Goal: Information Seeking & Learning: Get advice/opinions

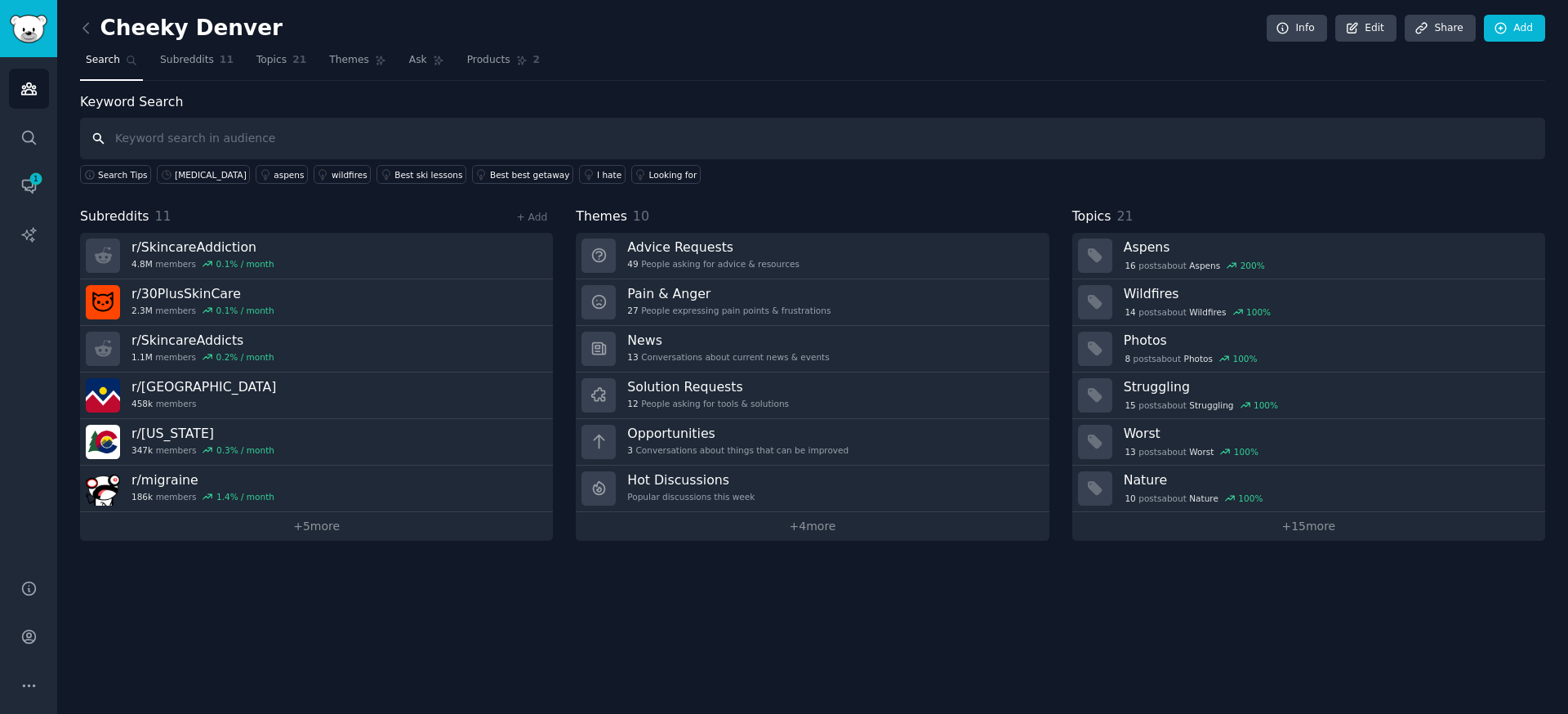
click at [472, 140] on input "text" at bounding box center [813, 139] width 1465 height 42
type input "f"
click at [42, 133] on link "Search" at bounding box center [29, 138] width 40 height 40
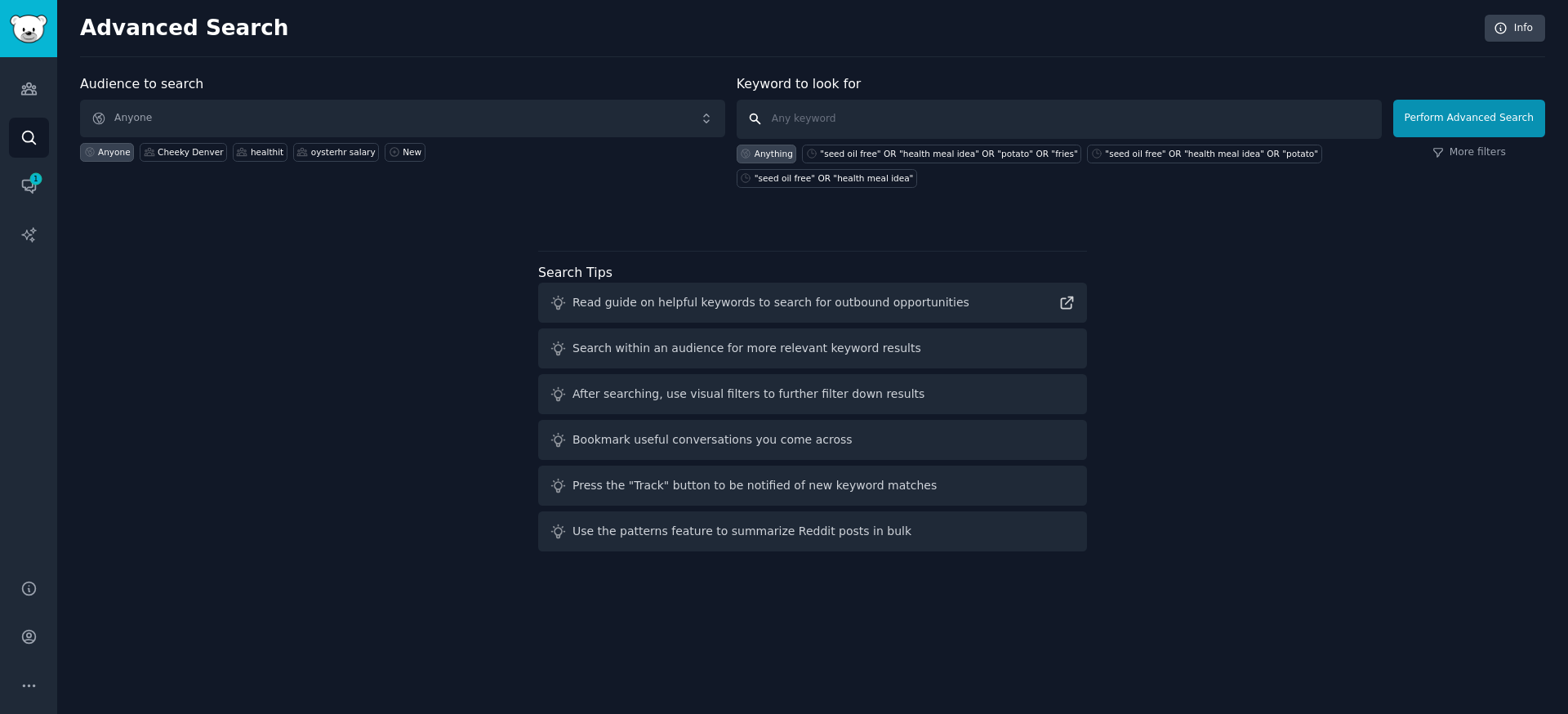
click at [798, 112] on input "text" at bounding box center [1058, 119] width 645 height 39
type input "facial balancing"
click button "Perform Advanced Search" at bounding box center [1469, 118] width 152 height 37
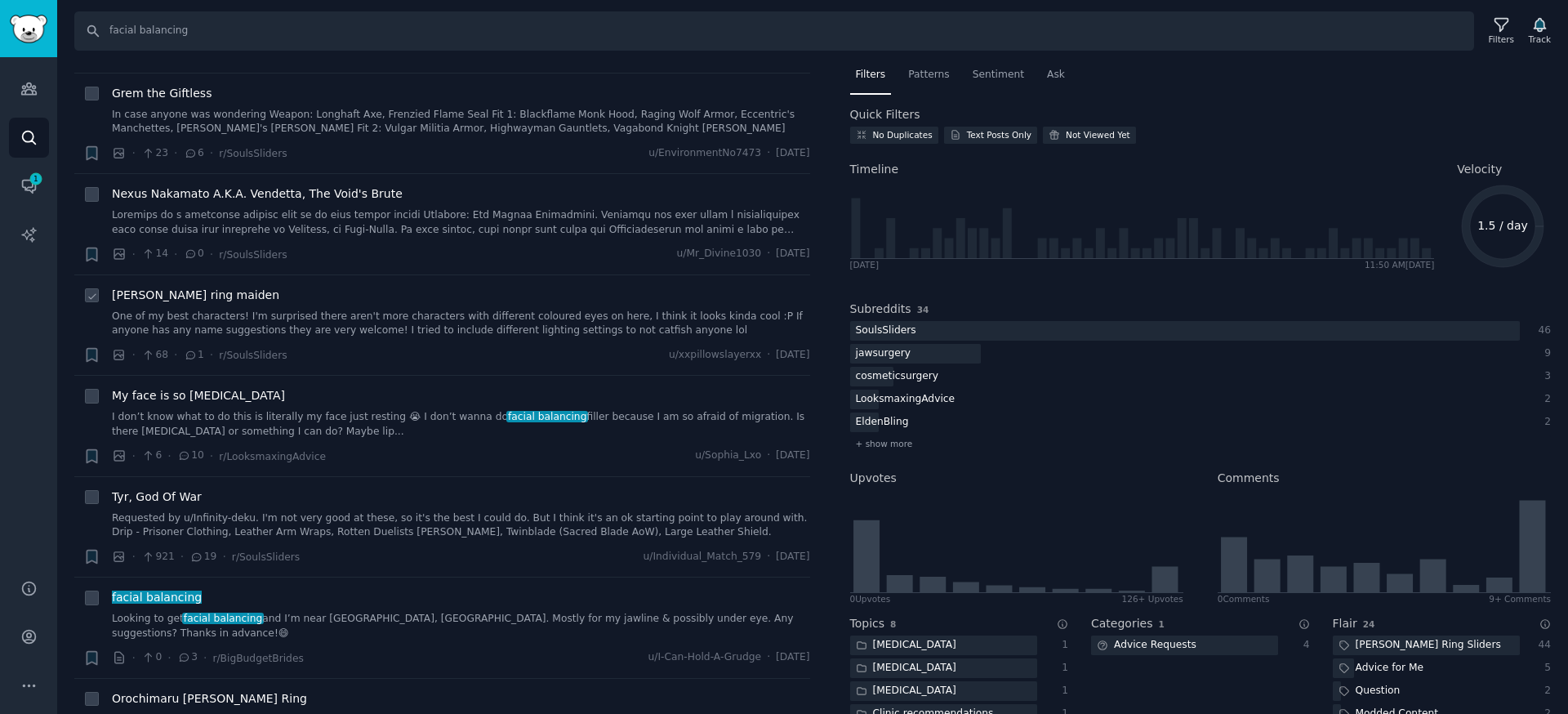
scroll to position [287, 0]
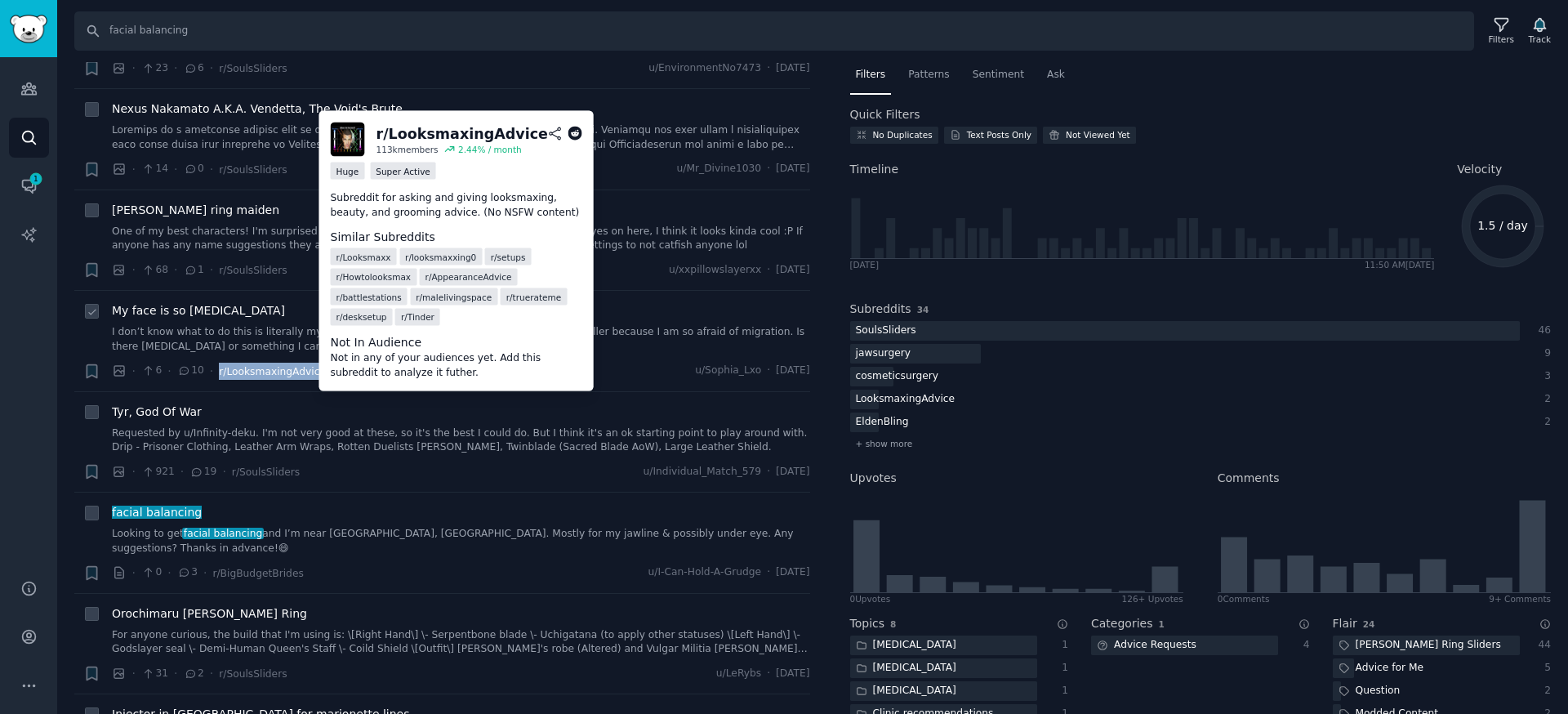
drag, startPoint x: 331, startPoint y: 374, endPoint x: 218, endPoint y: 366, distance: 113.3
click at [218, 366] on div "· 6 · 10 · r/LooksmaxingAdvice u/Sophia_Lxo · Wed 10/1/2025" at bounding box center [461, 371] width 698 height 17
copy span "r/LooksmaxingAdvice"
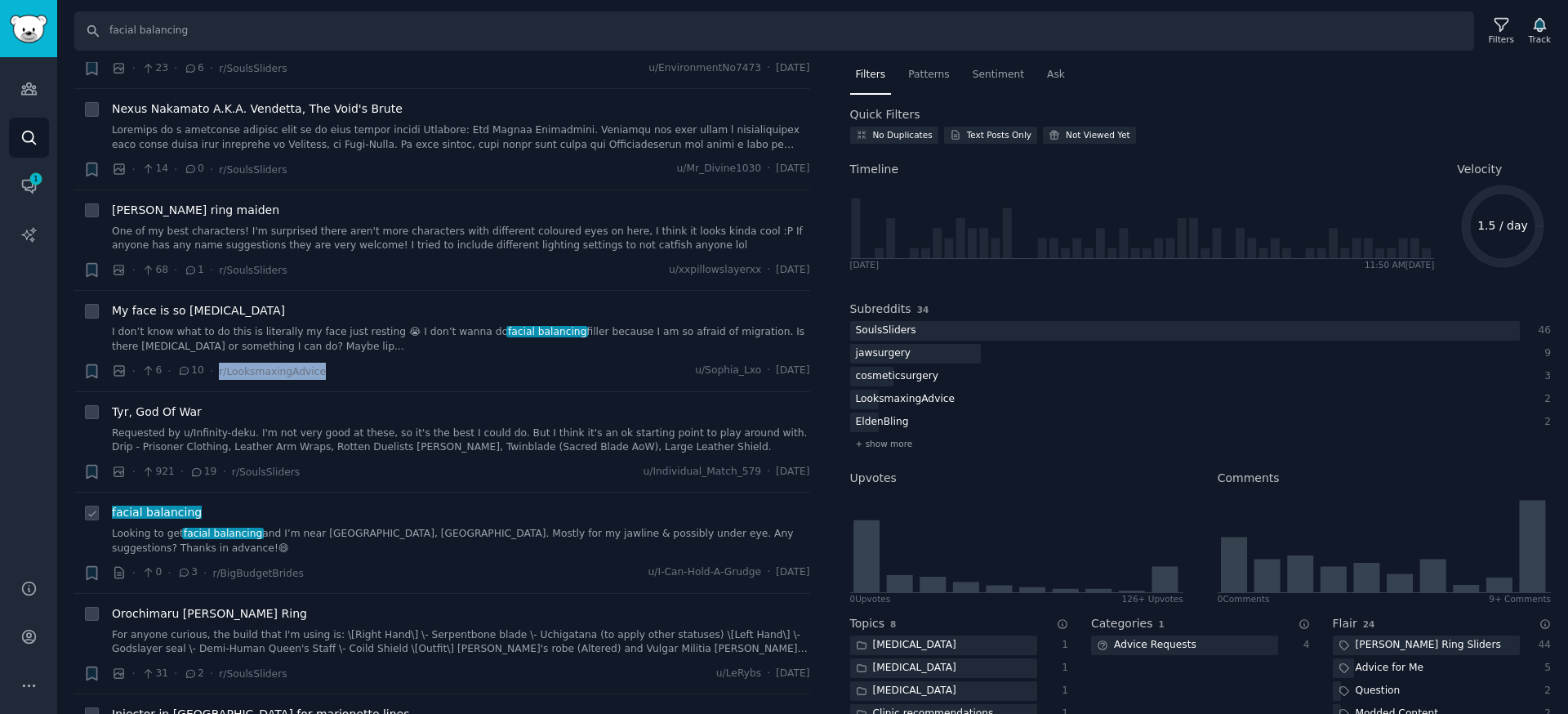
click at [577, 528] on link "Looking to get facial balancing and I’m near Pittsburgh, PA. Mostly for my jawl…" at bounding box center [461, 541] width 698 height 29
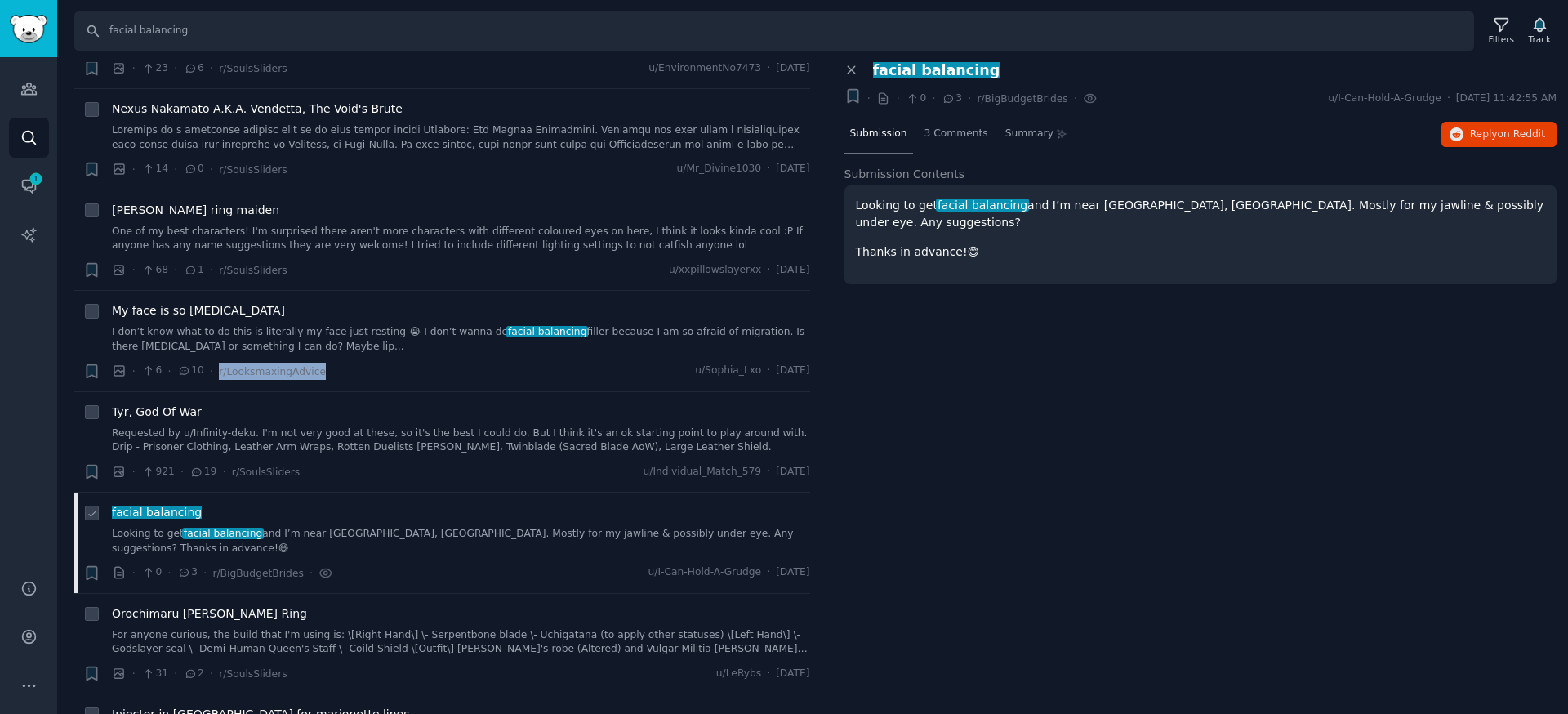
click at [530, 531] on link "Looking to get facial balancing and I’m near Pittsburgh, PA. Mostly for my jawl…" at bounding box center [461, 541] width 698 height 29
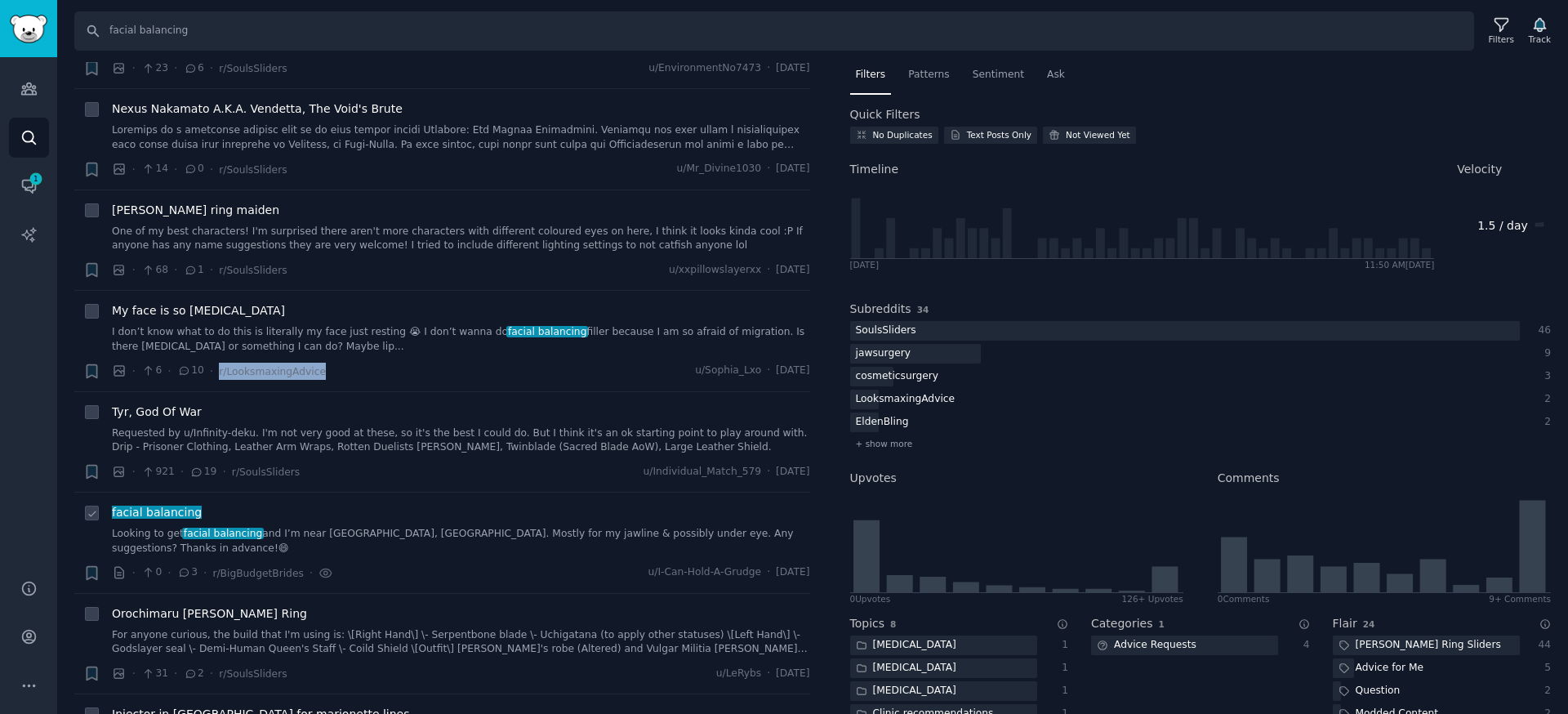
click at [663, 538] on link "Looking to get facial balancing and I’m near Pittsburgh, PA. Mostly for my jawl…" at bounding box center [461, 541] width 698 height 29
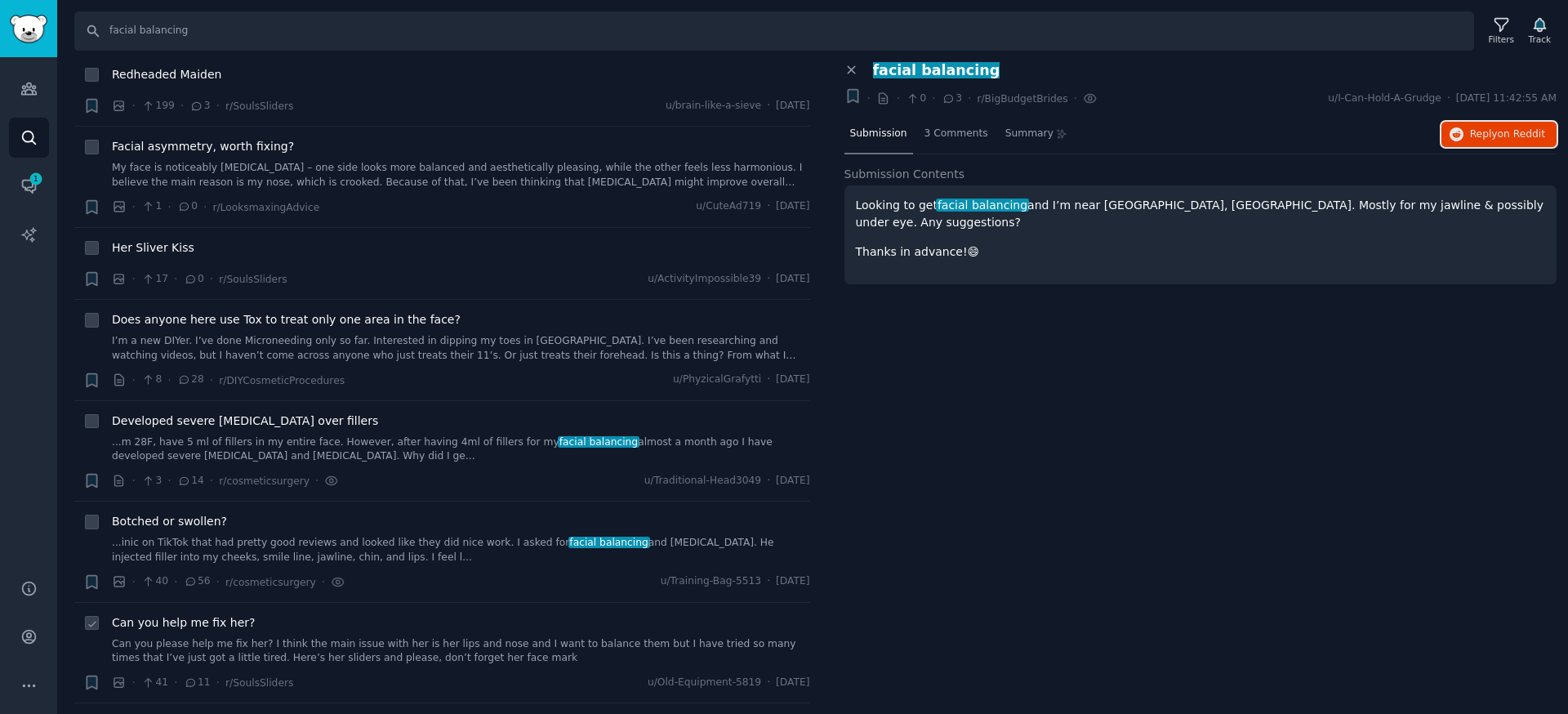
scroll to position [1440, 0]
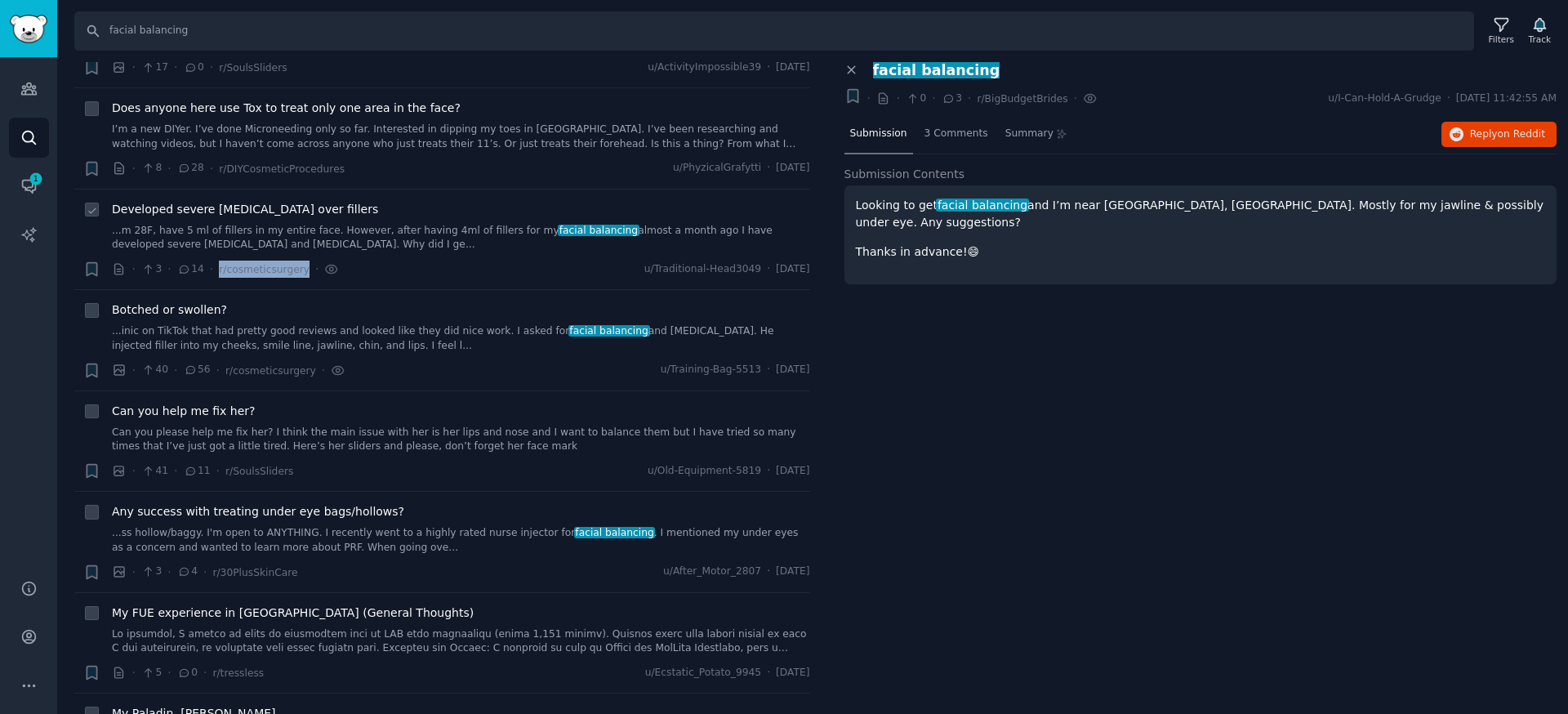
drag, startPoint x: 305, startPoint y: 257, endPoint x: 215, endPoint y: 256, distance: 90.0
click at [215, 260] on div "· 3 · 14 · r/cosmeticsurgery · You've viewed this submission on GummySearch" at bounding box center [225, 269] width 227 height 17
copy span "r/cosmeticsurgery"
click at [31, 101] on link "Audiences" at bounding box center [29, 89] width 40 height 40
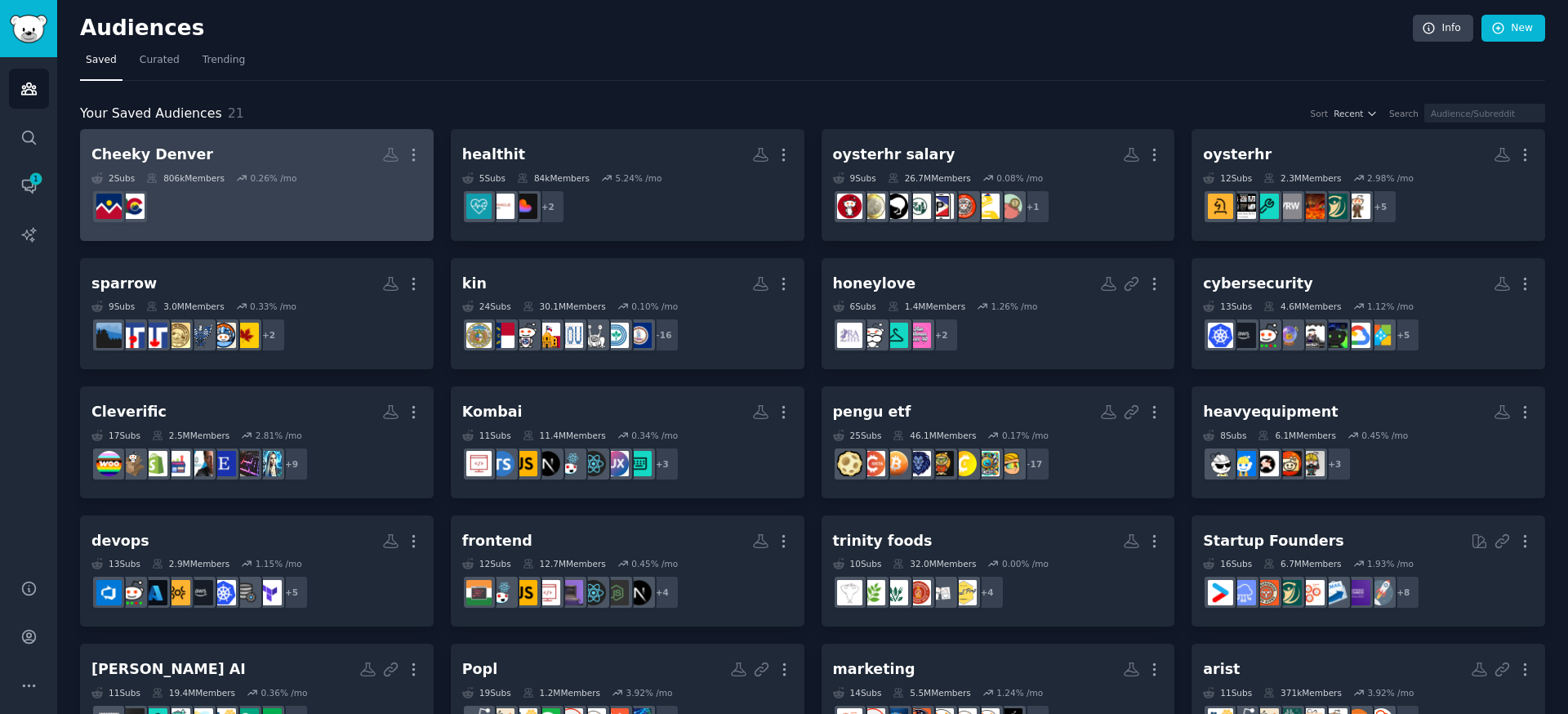
click at [203, 165] on h2 "Cheeky Denver More" at bounding box center [257, 155] width 331 height 29
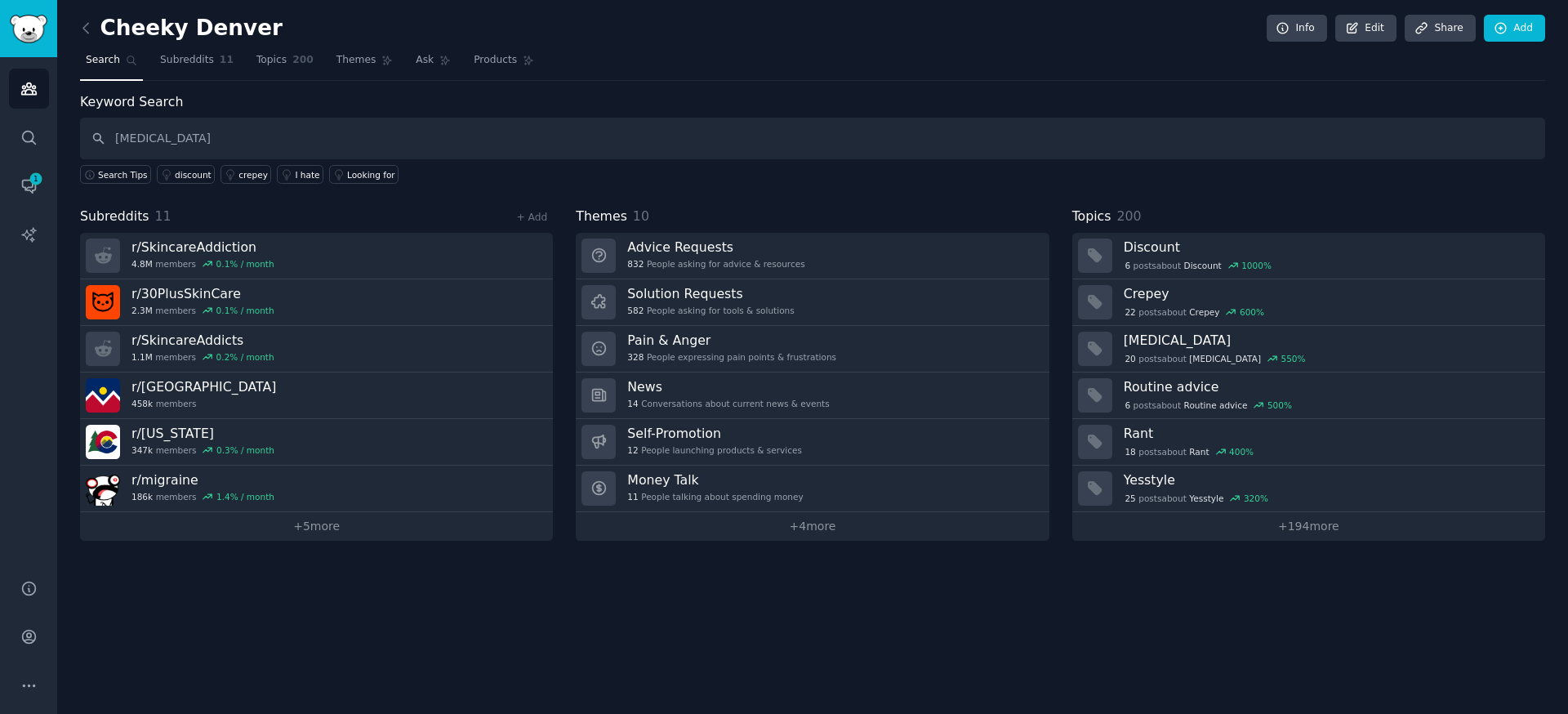
type input "[MEDICAL_DATA]"
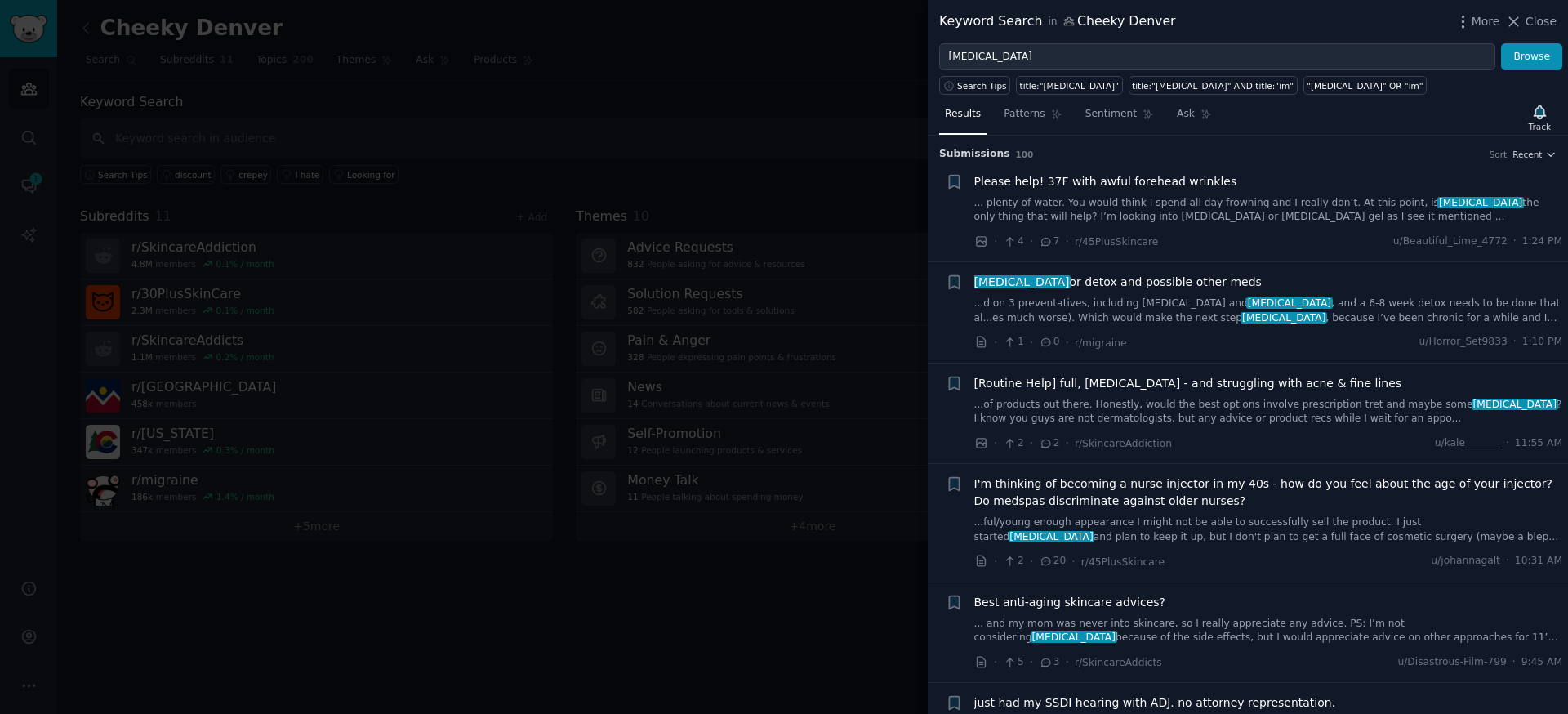
click at [1363, 231] on div "Please help! 37F with awful forehead wrinkles ... plenty of water. You would th…" at bounding box center [1269, 211] width 589 height 77
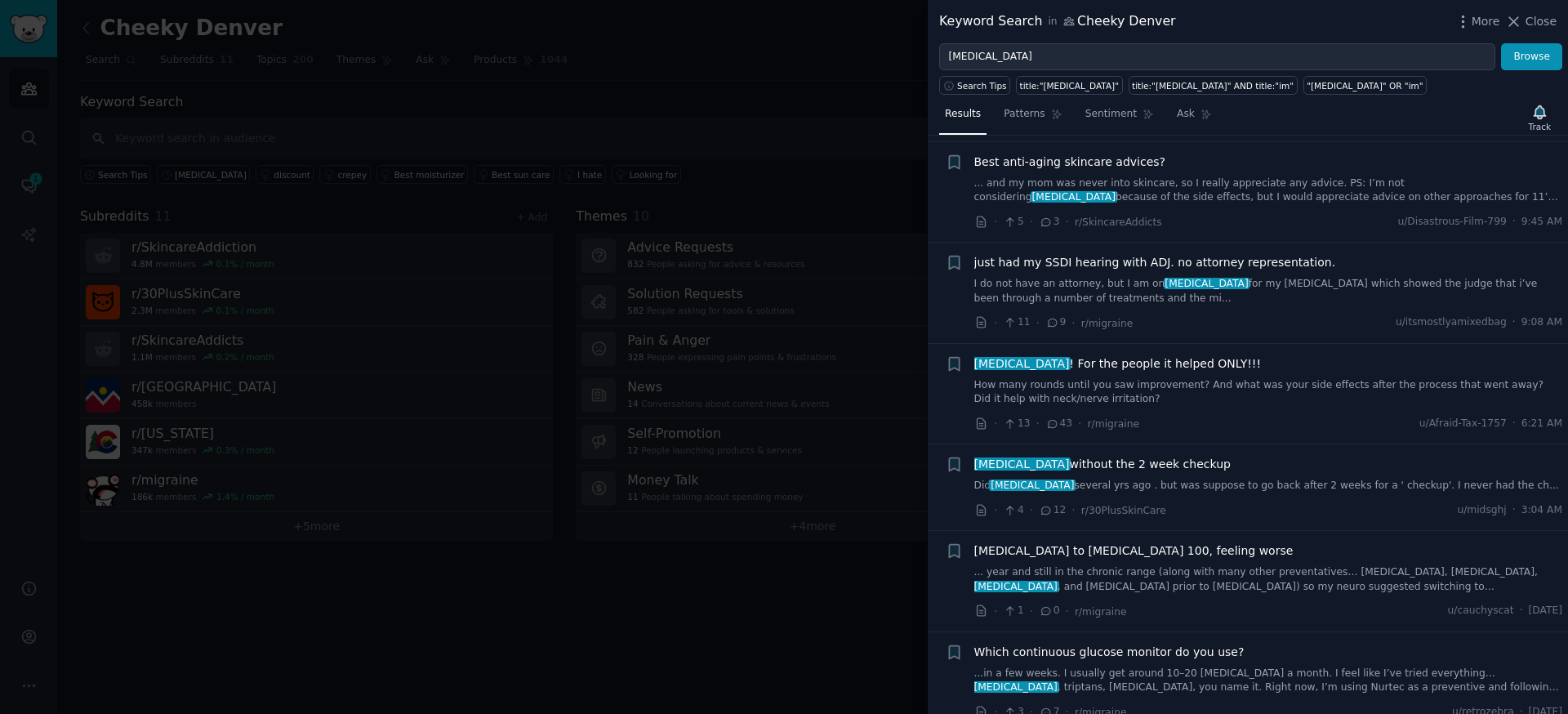
scroll to position [82, 0]
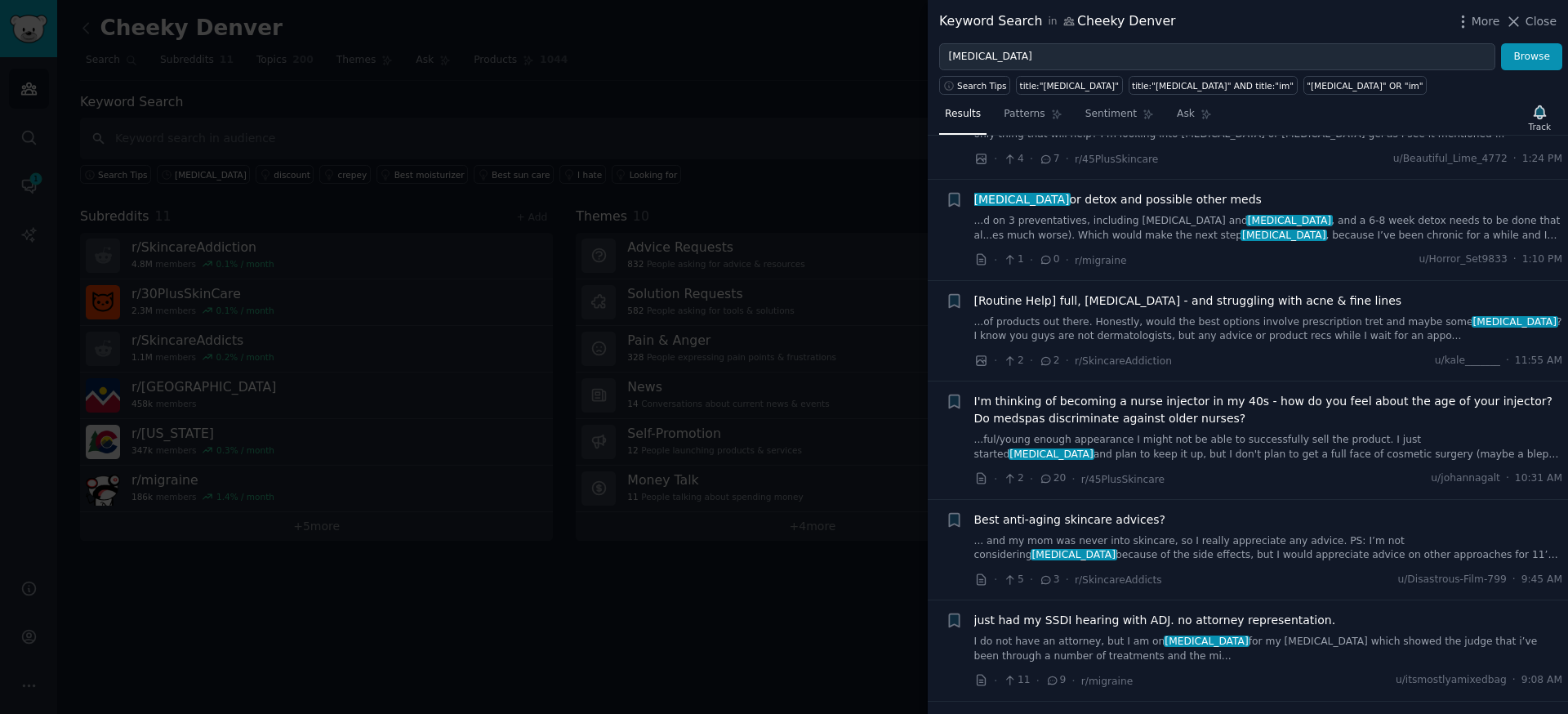
click at [1306, 549] on link "... and my mom was never into skincare, so I really appreciate any advice. PS: …" at bounding box center [1269, 549] width 589 height 29
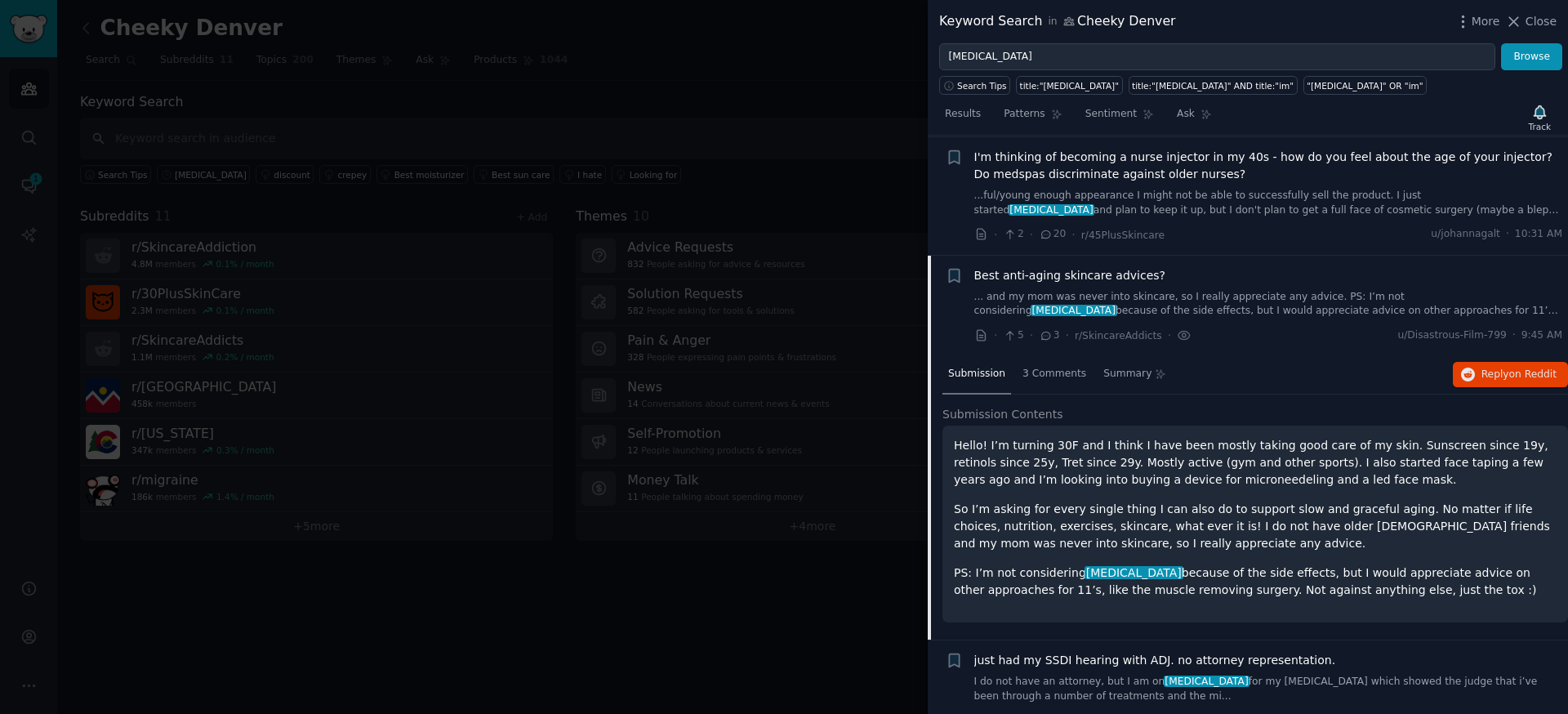
scroll to position [359, 0]
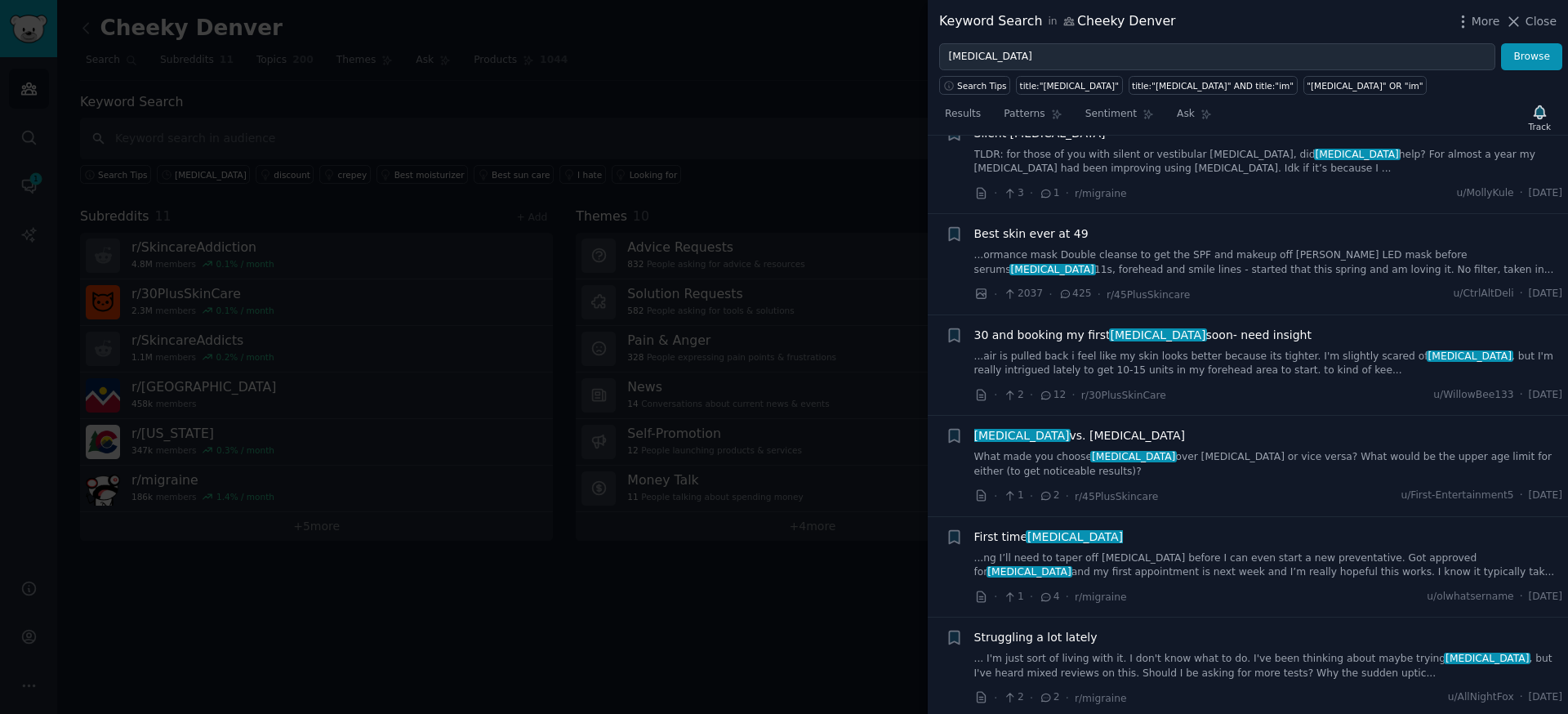
click at [1234, 354] on link "...air is pulled back i feel like my skin looks better because its tighter. I'm…" at bounding box center [1269, 364] width 589 height 29
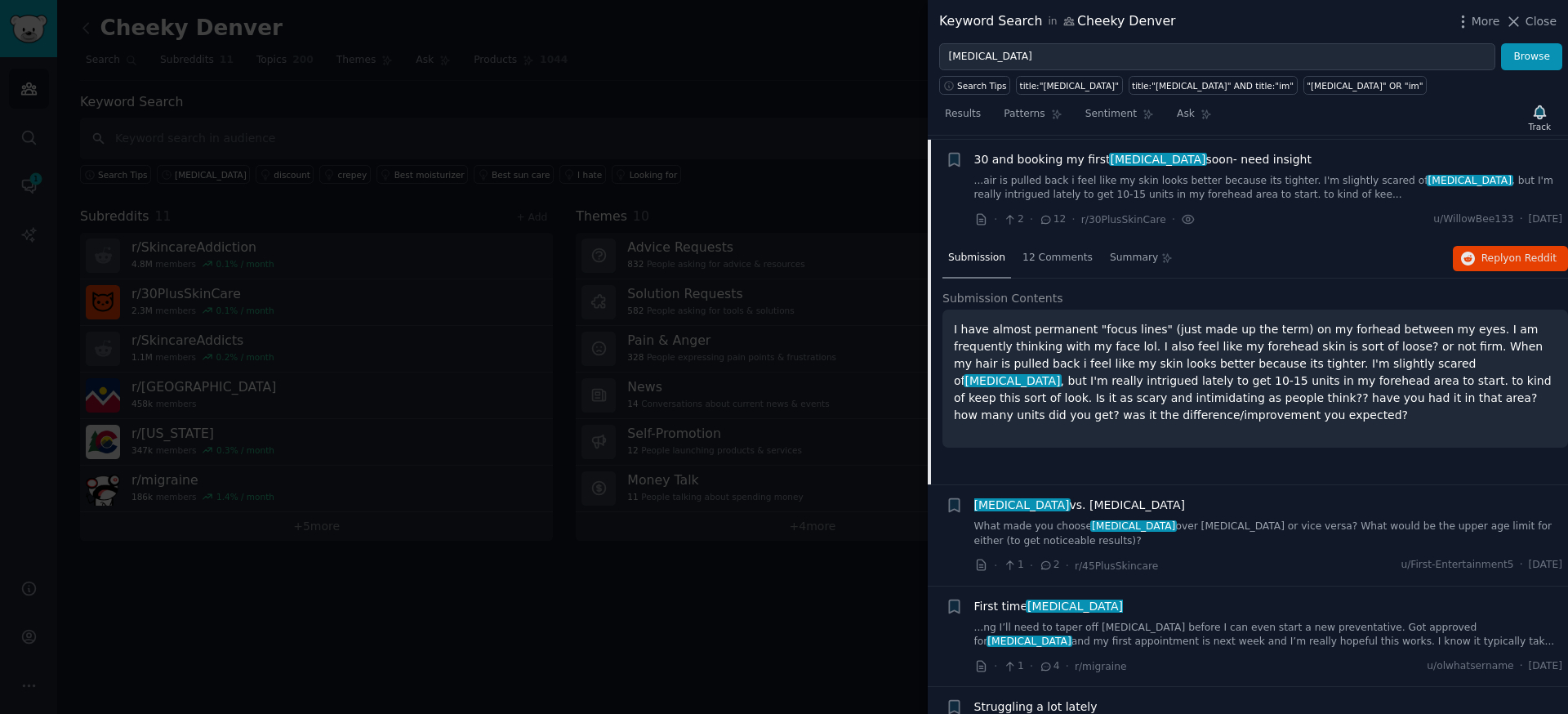
scroll to position [1743, 0]
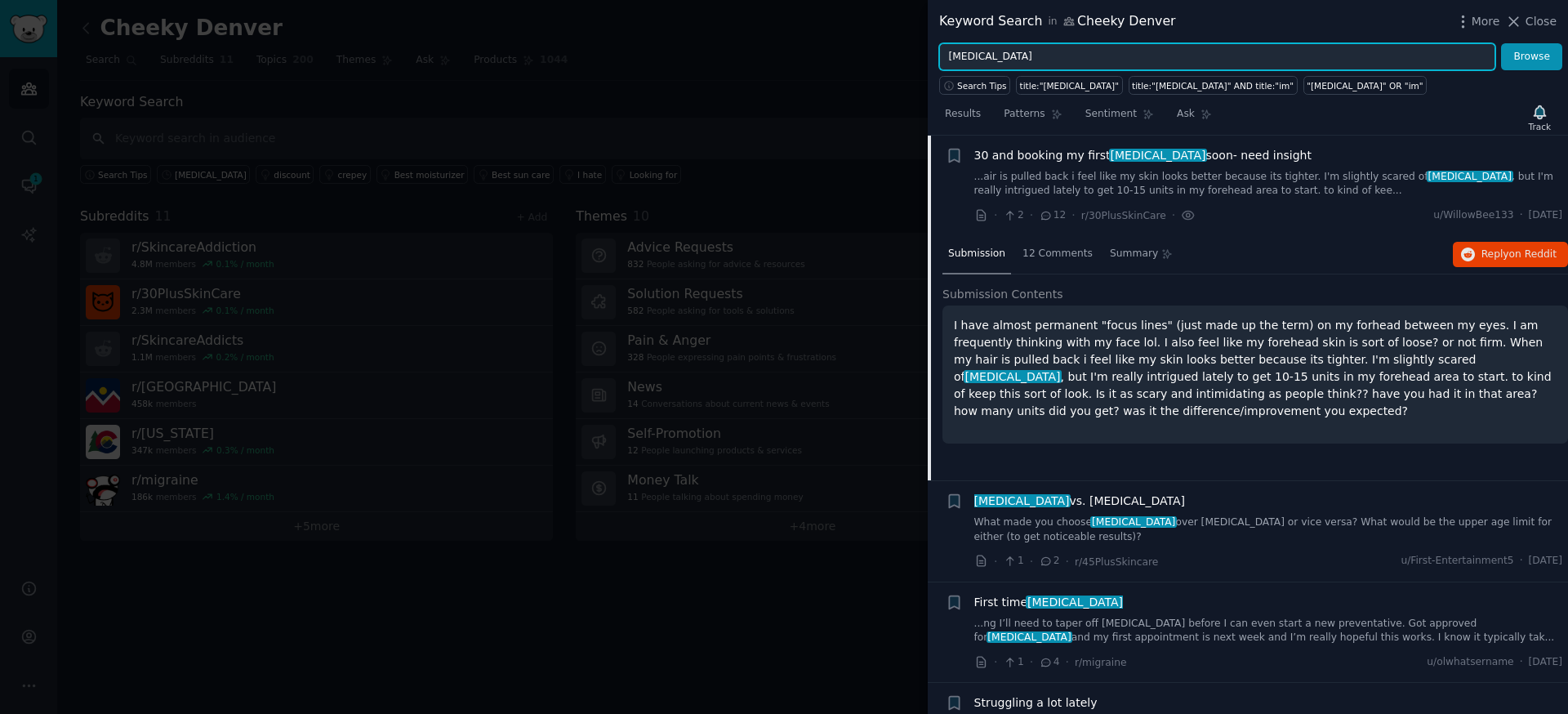
click at [983, 56] on input "[MEDICAL_DATA]" at bounding box center [1217, 56] width 556 height 28
click at [1501, 43] on button "Browse" at bounding box center [1532, 56] width 61 height 28
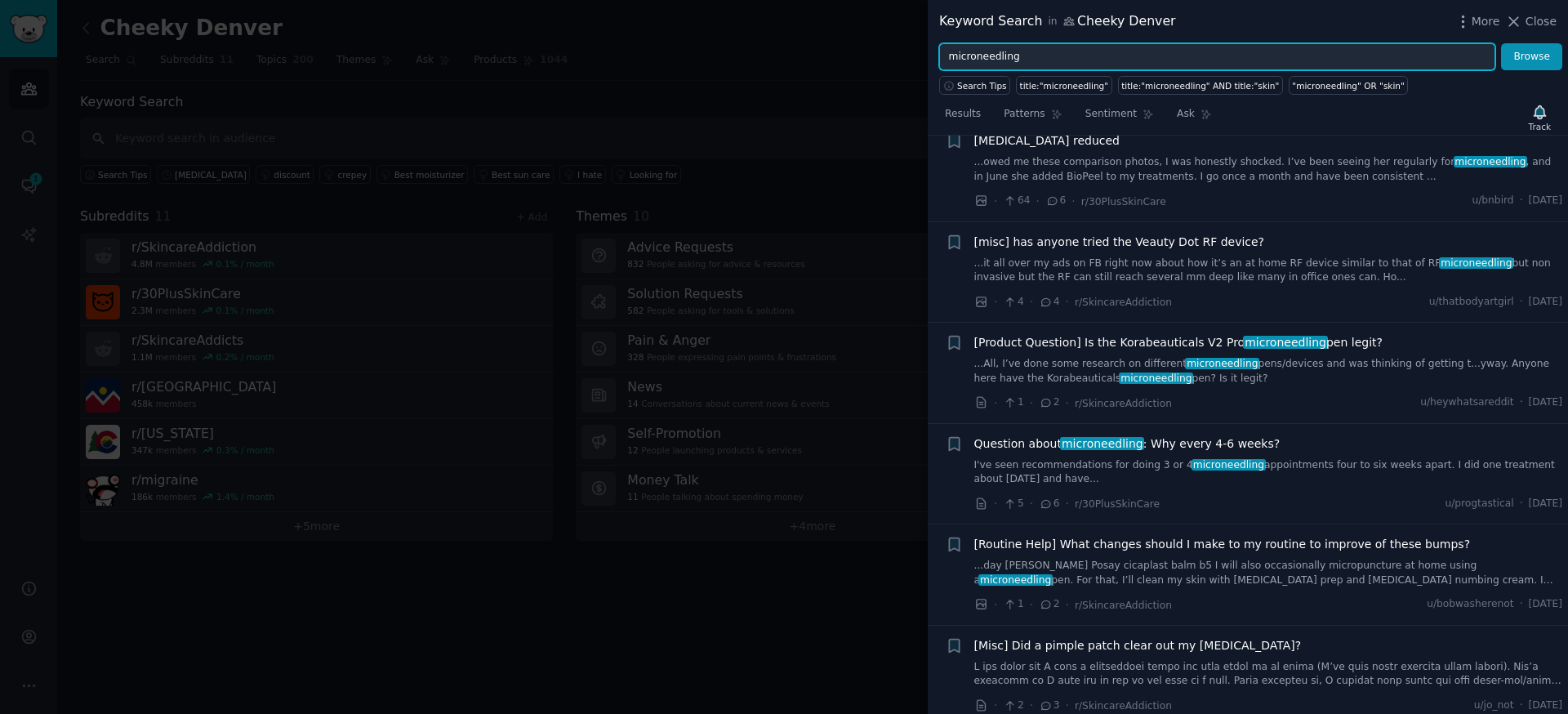
scroll to position [857, 0]
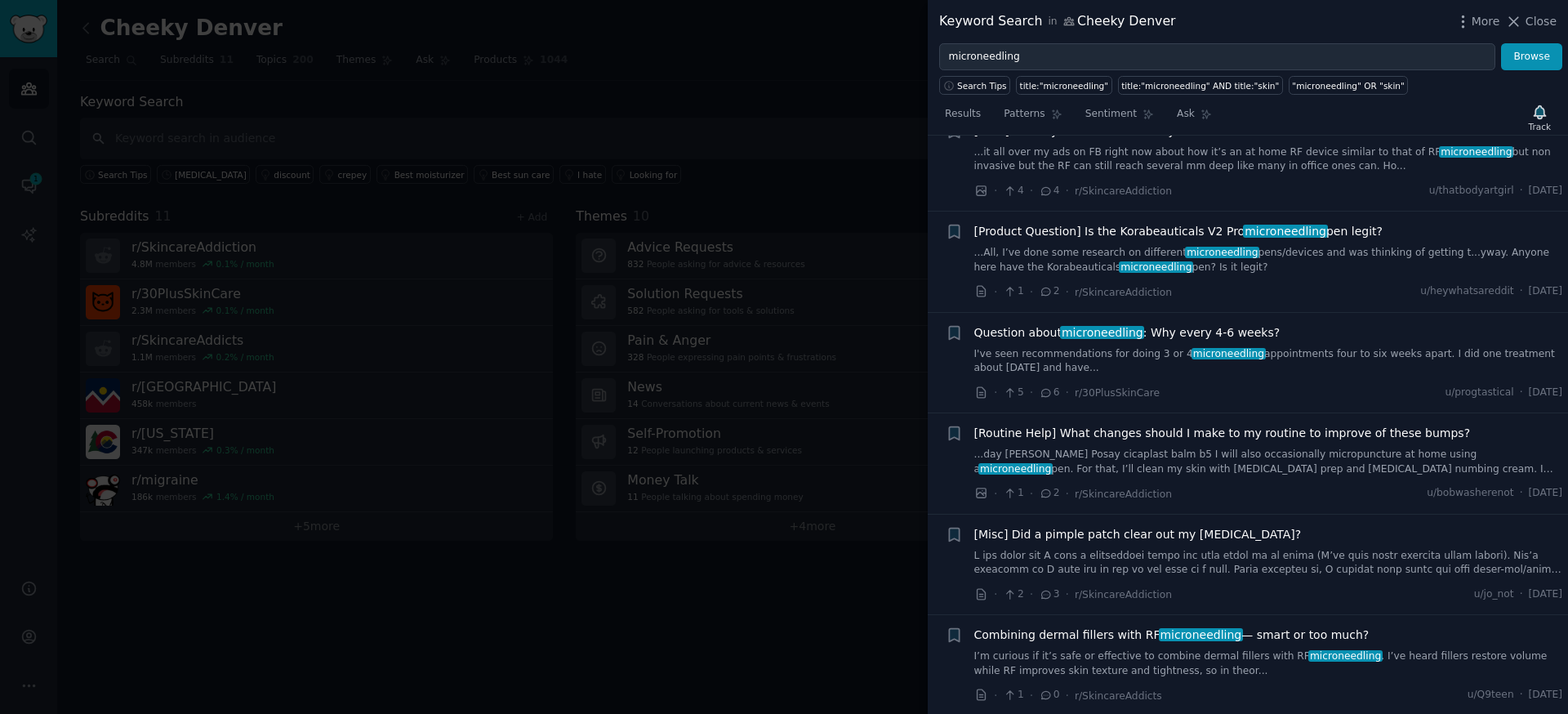
click at [1233, 347] on link "I've seen recommendations for doing 3 or 4 microneedling appointments four to s…" at bounding box center [1269, 361] width 589 height 29
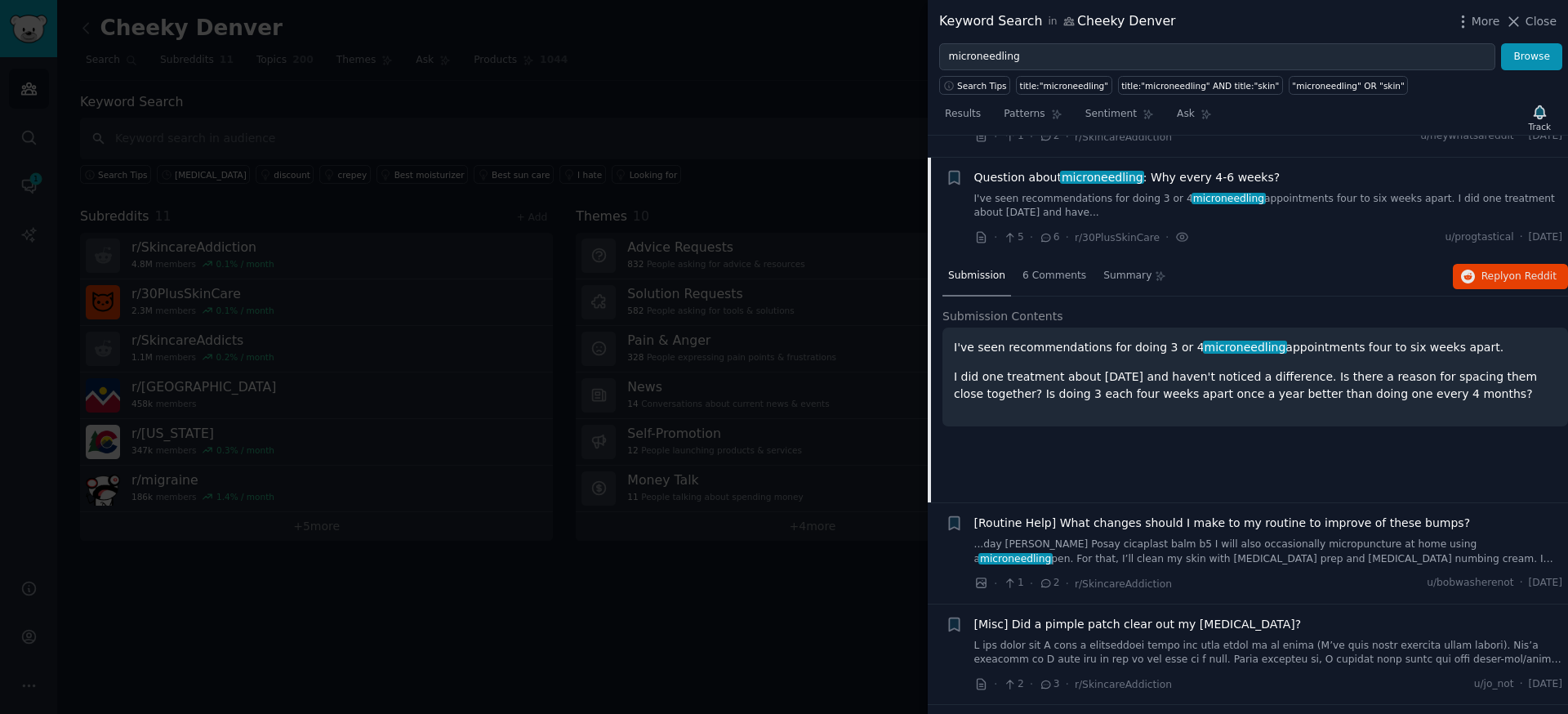
scroll to position [1020, 0]
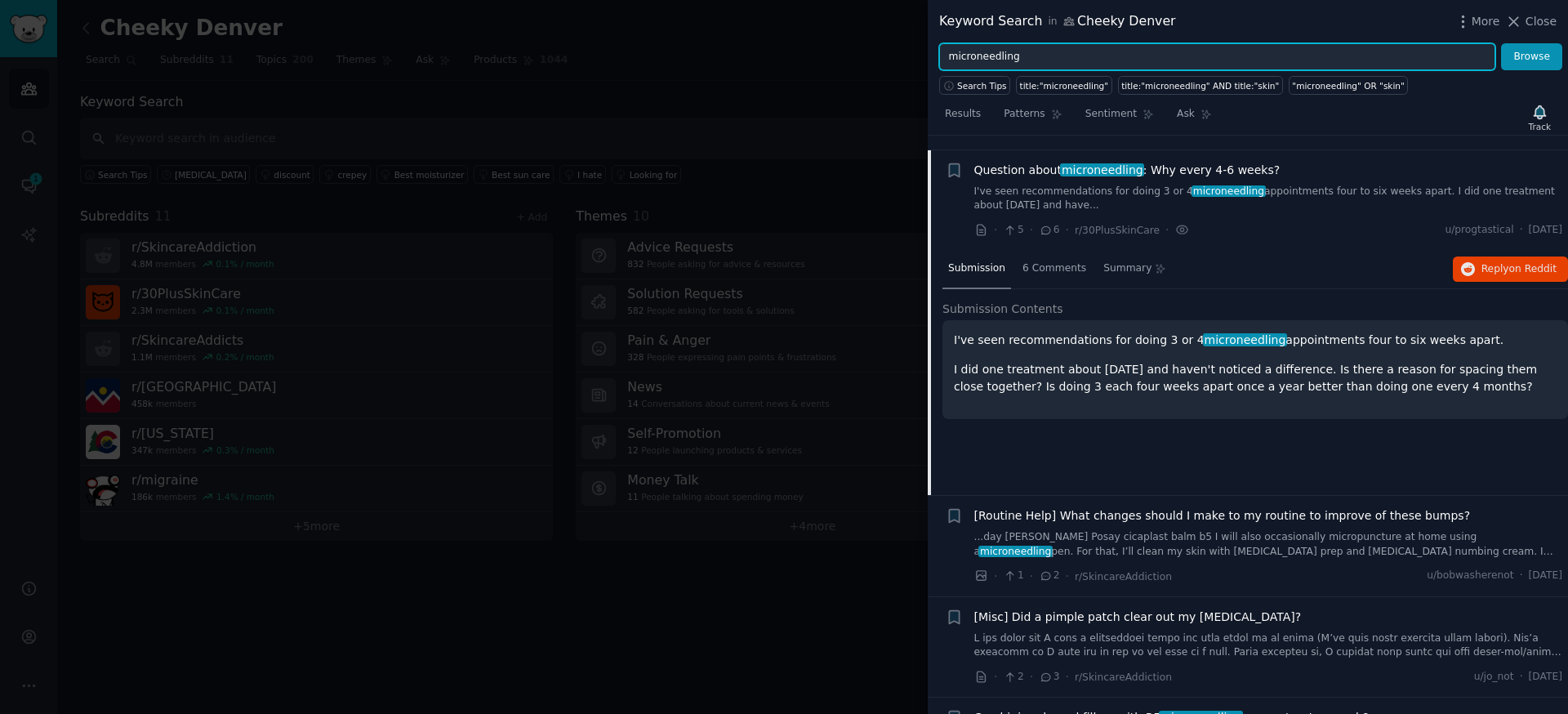
click at [1076, 53] on input "microneedling" at bounding box center [1217, 56] width 556 height 28
click at [1501, 43] on button "Browse" at bounding box center [1532, 56] width 61 height 28
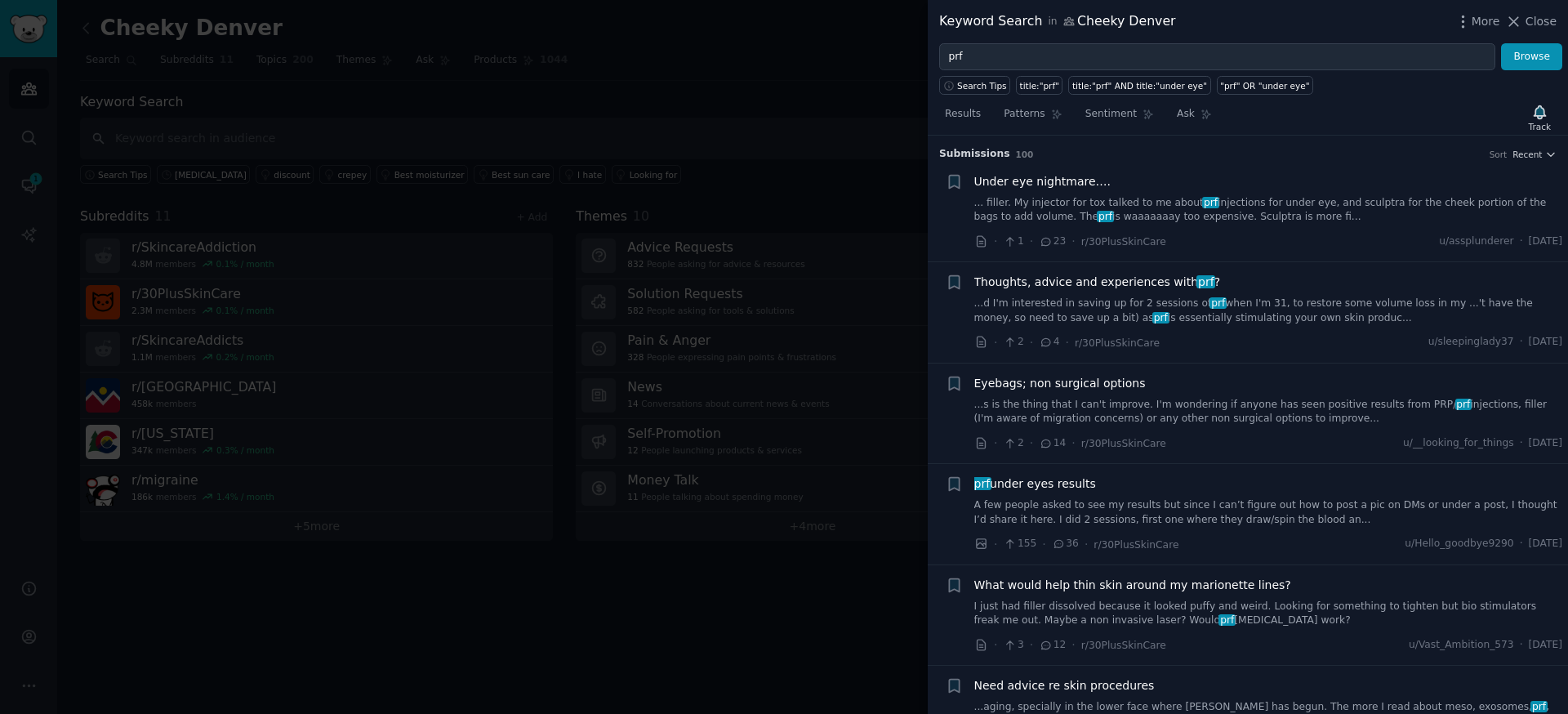
click at [1183, 305] on link "...d I'm interested in saving up for 2 sessions of prf when I'm 31, to restore …" at bounding box center [1269, 311] width 589 height 29
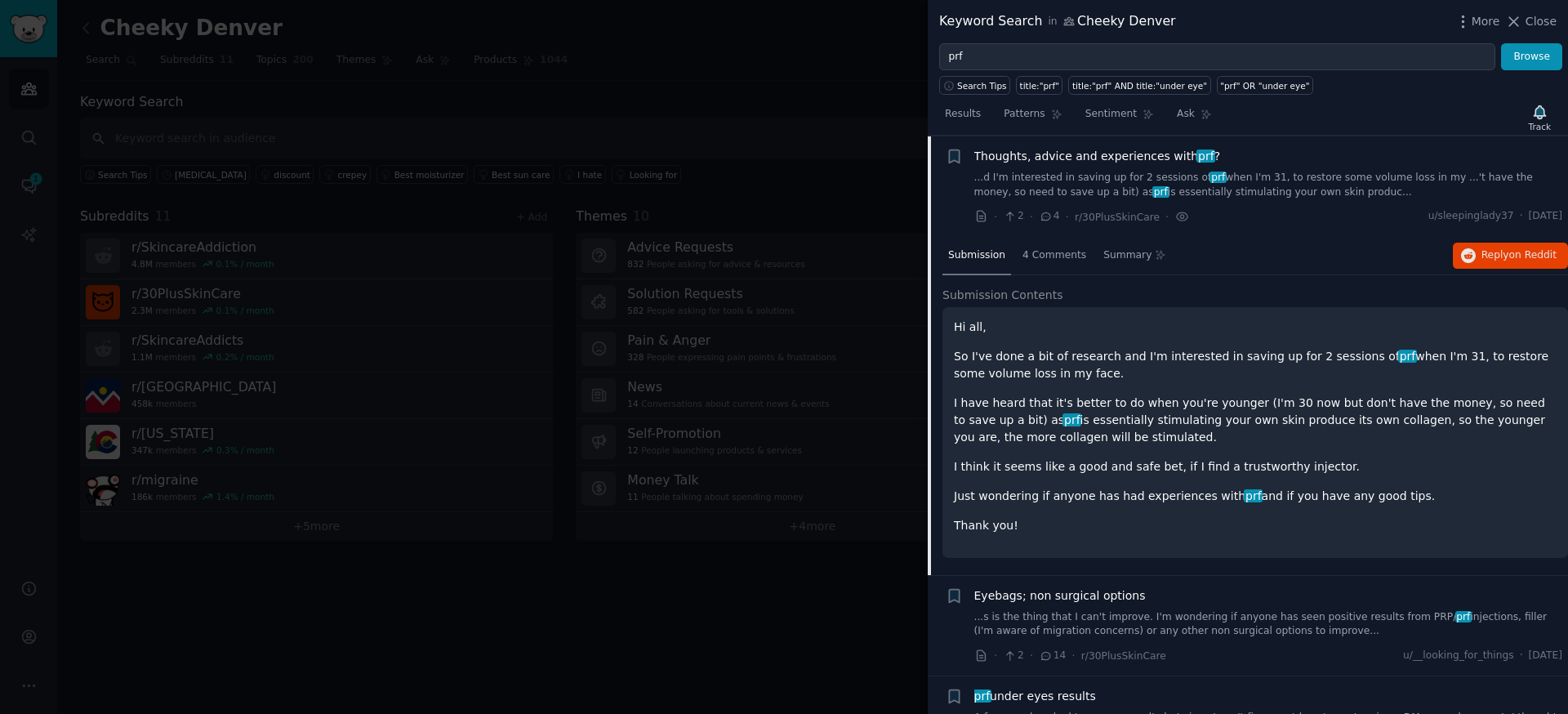
scroll to position [126, 0]
click at [1496, 261] on button "Reply on Reddit" at bounding box center [1511, 254] width 115 height 26
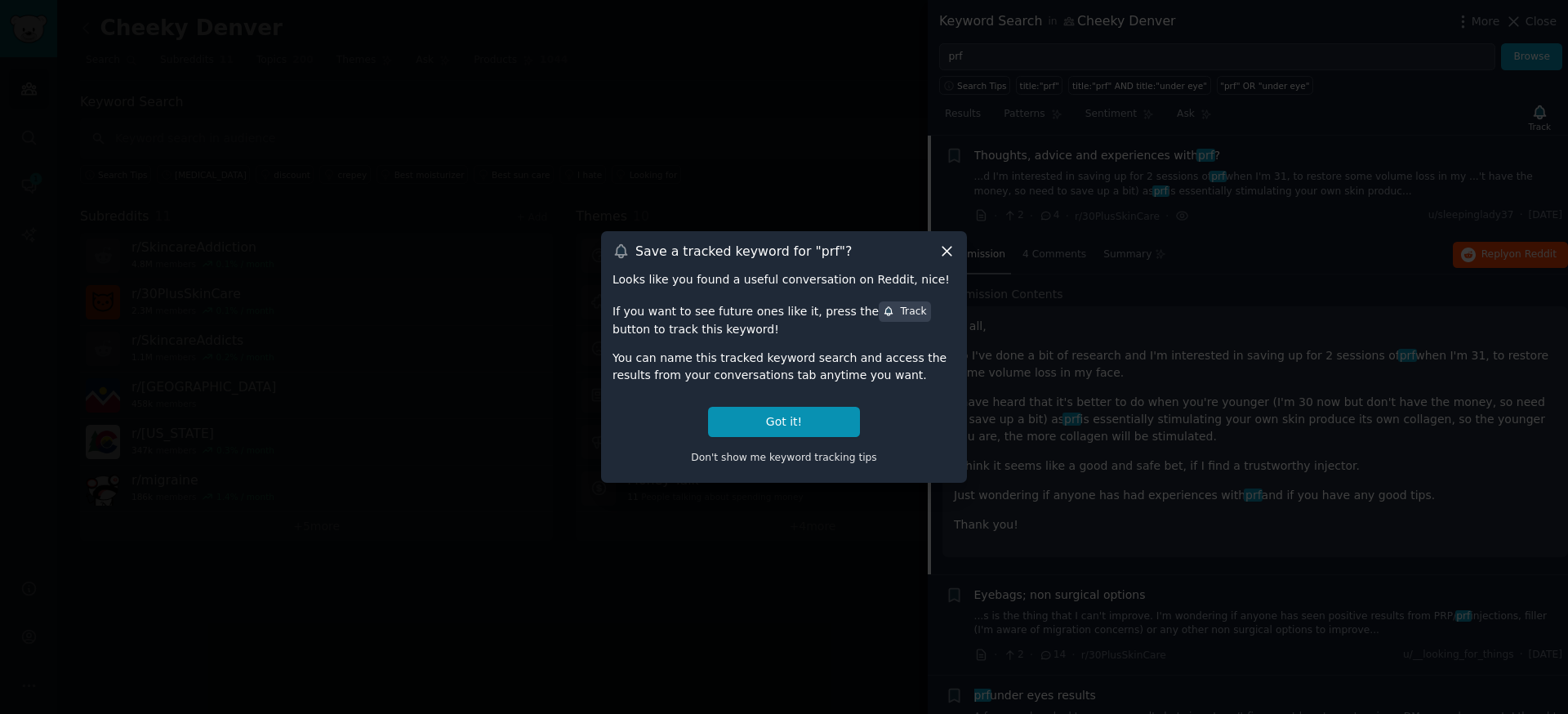
click at [939, 250] on icon at bounding box center [947, 251] width 17 height 17
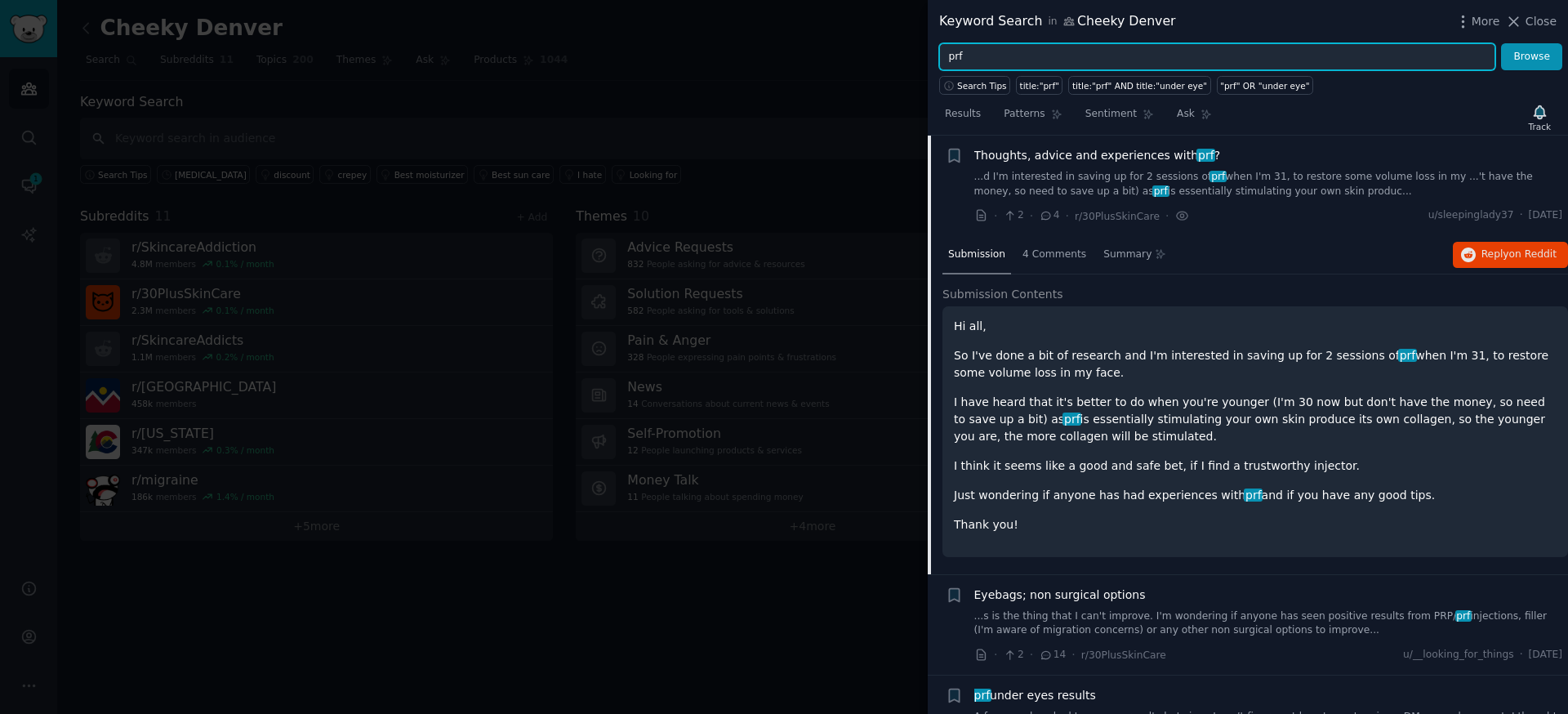
click at [1040, 53] on input "prf" at bounding box center [1217, 56] width 556 height 28
type input "facial balancing"
click at [1501, 43] on button "Browse" at bounding box center [1532, 56] width 61 height 28
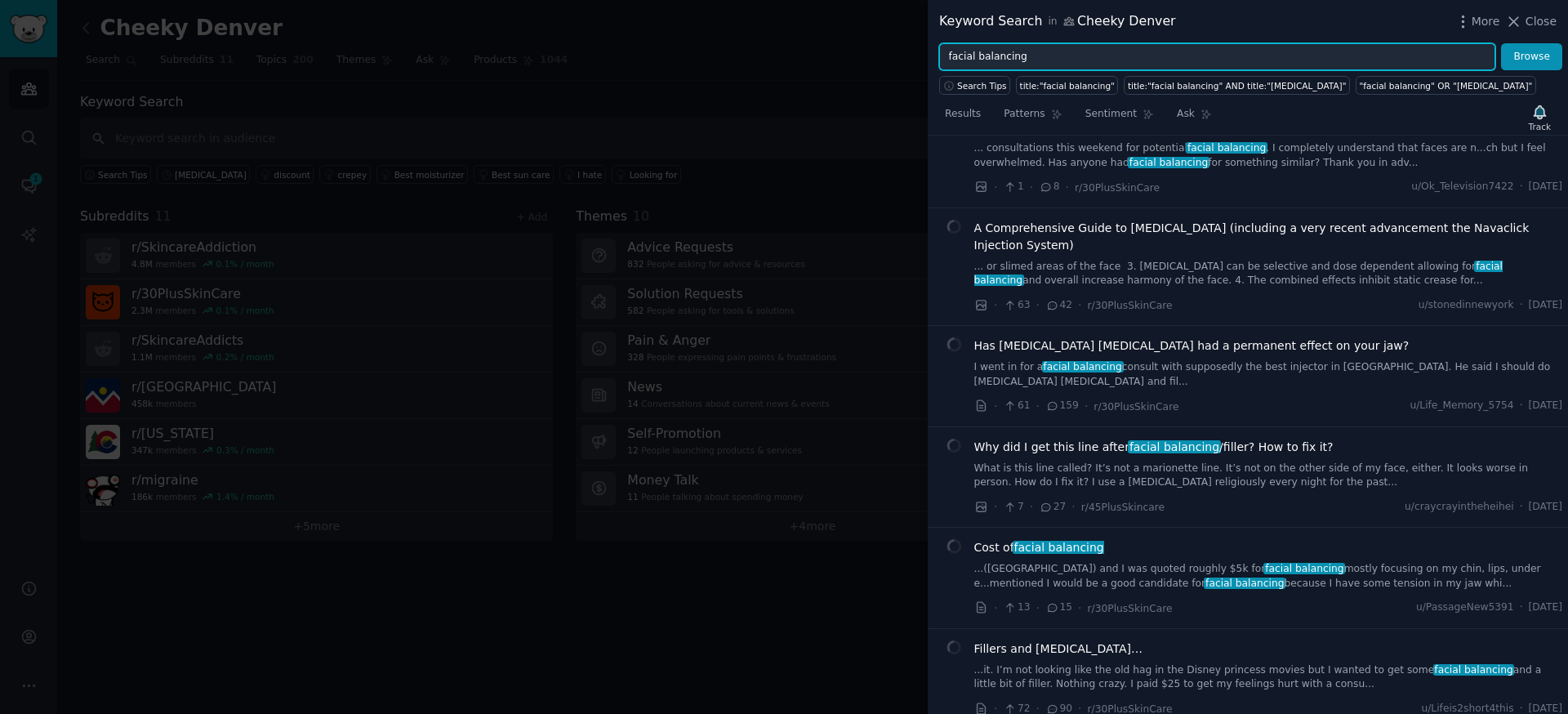
scroll to position [1408, 0]
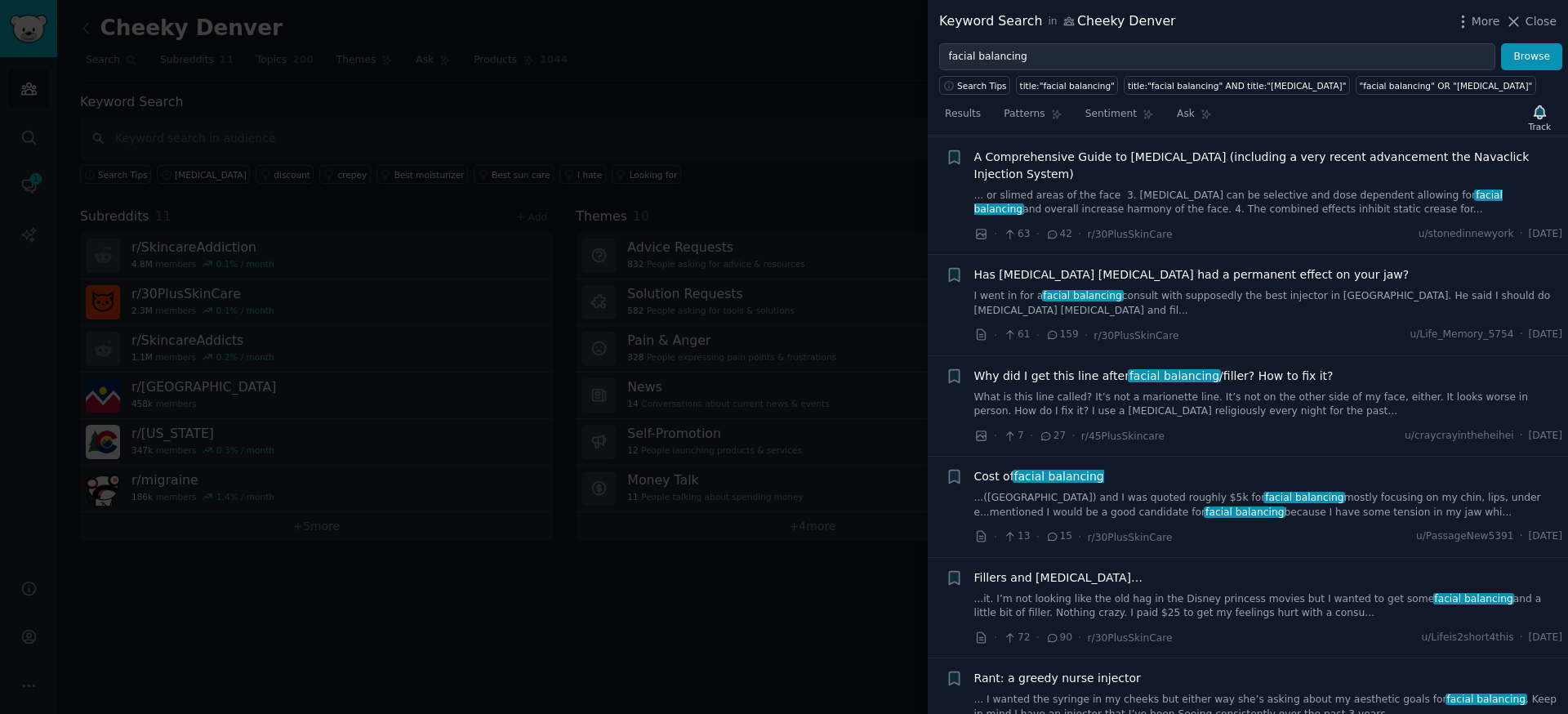
click at [1287, 289] on link "I went in for a facial balancing consult with supposedly the best injector in S…" at bounding box center [1269, 303] width 589 height 29
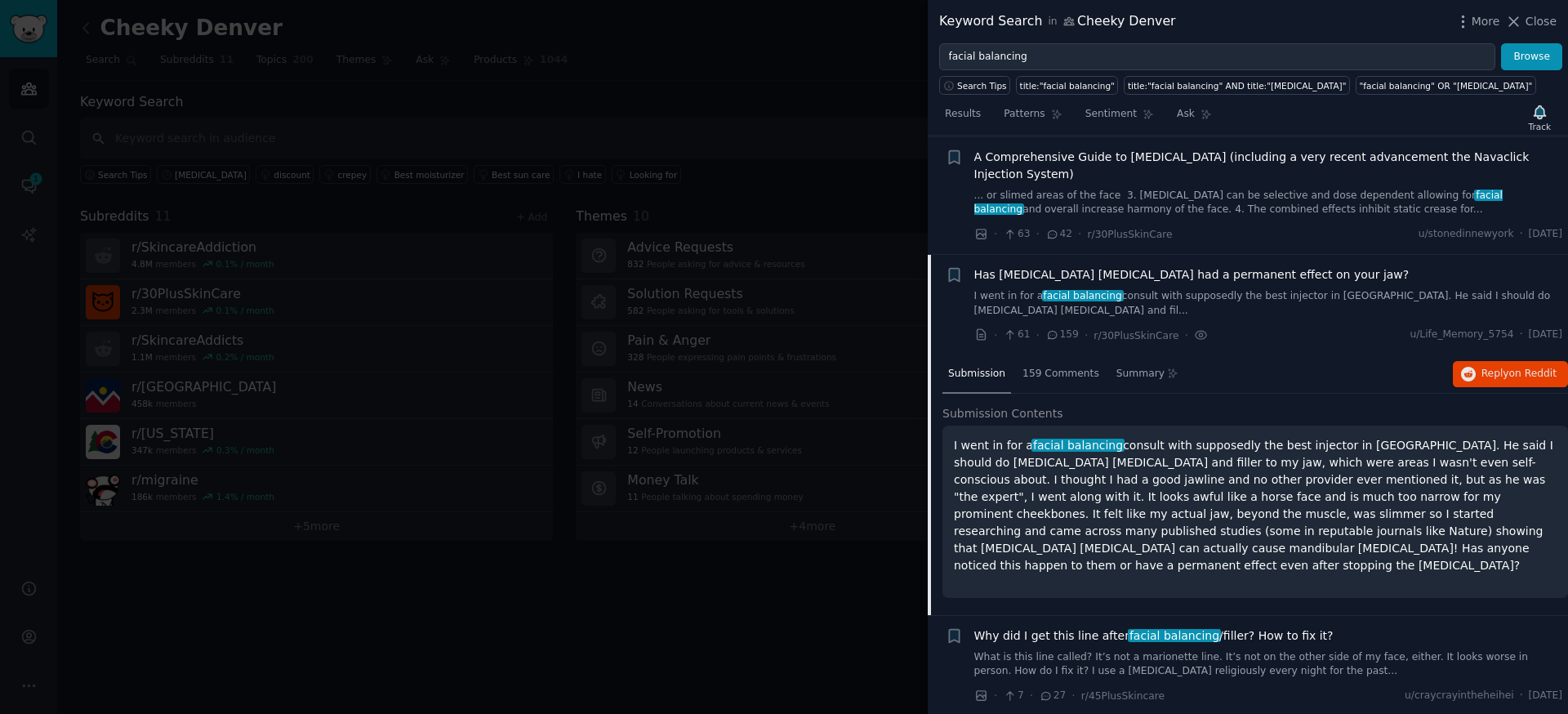
scroll to position [1496, 0]
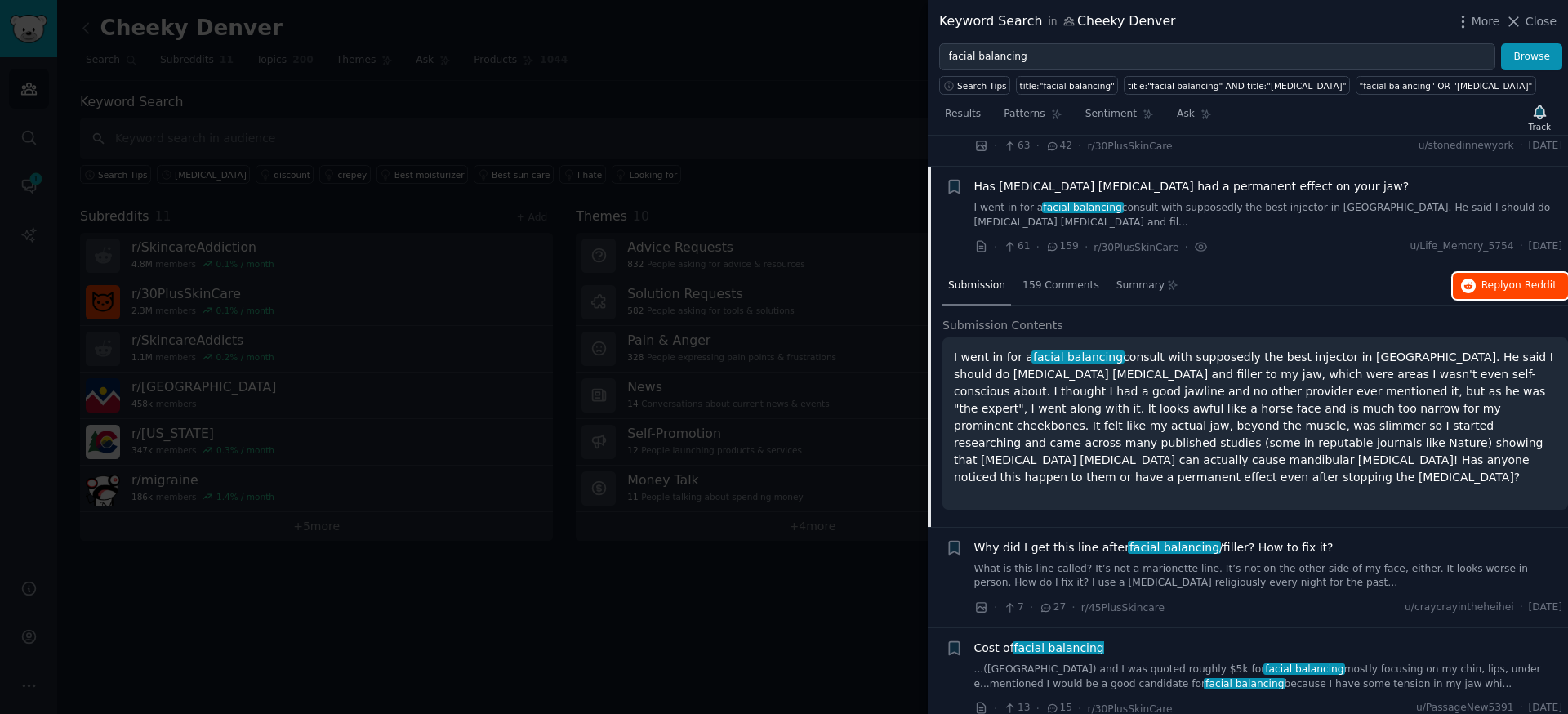
click at [1521, 279] on span "on Reddit" at bounding box center [1533, 285] width 48 height 11
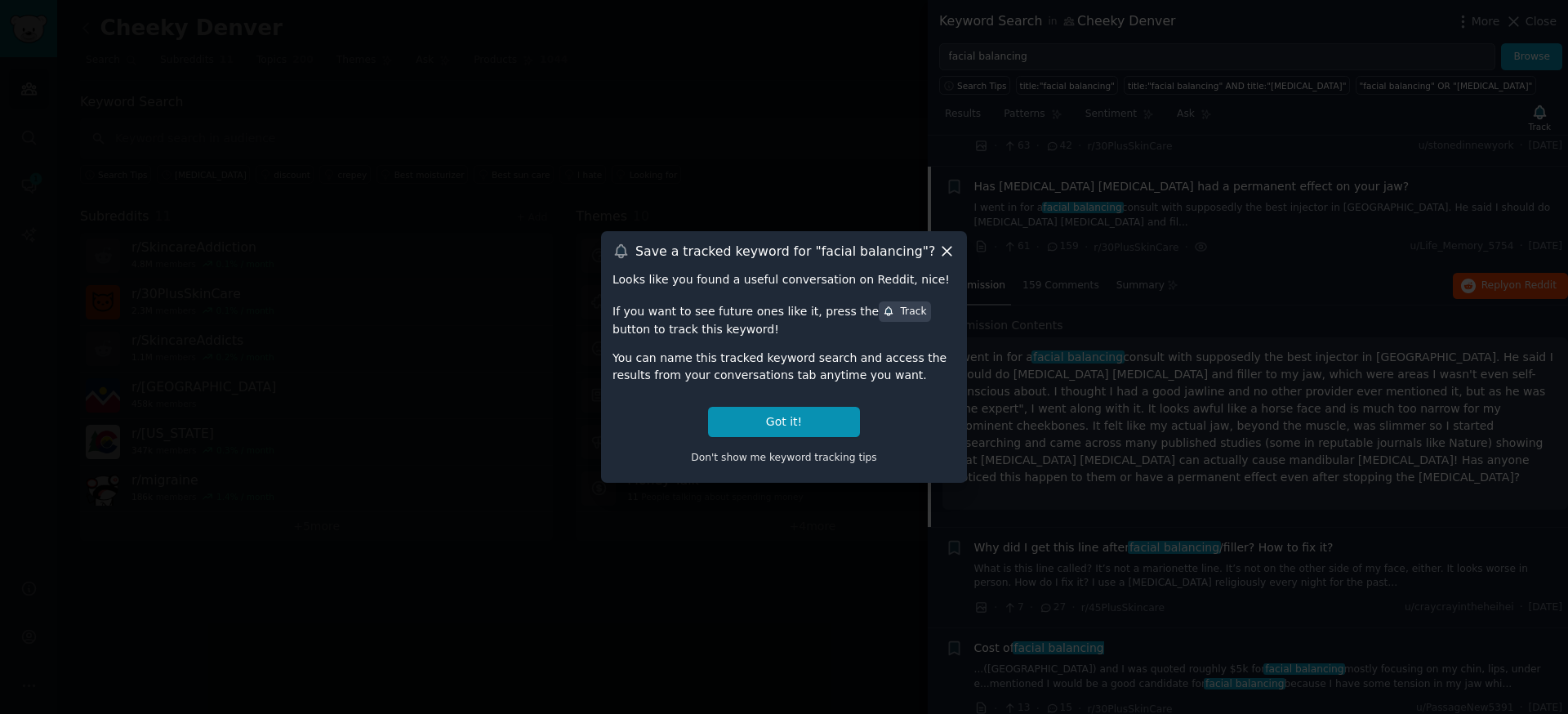
click at [946, 242] on div "Save a tracked keyword for " facial balancing "? Looks like you found a useful …" at bounding box center [784, 357] width 366 height 250
click at [943, 258] on icon at bounding box center [947, 251] width 17 height 17
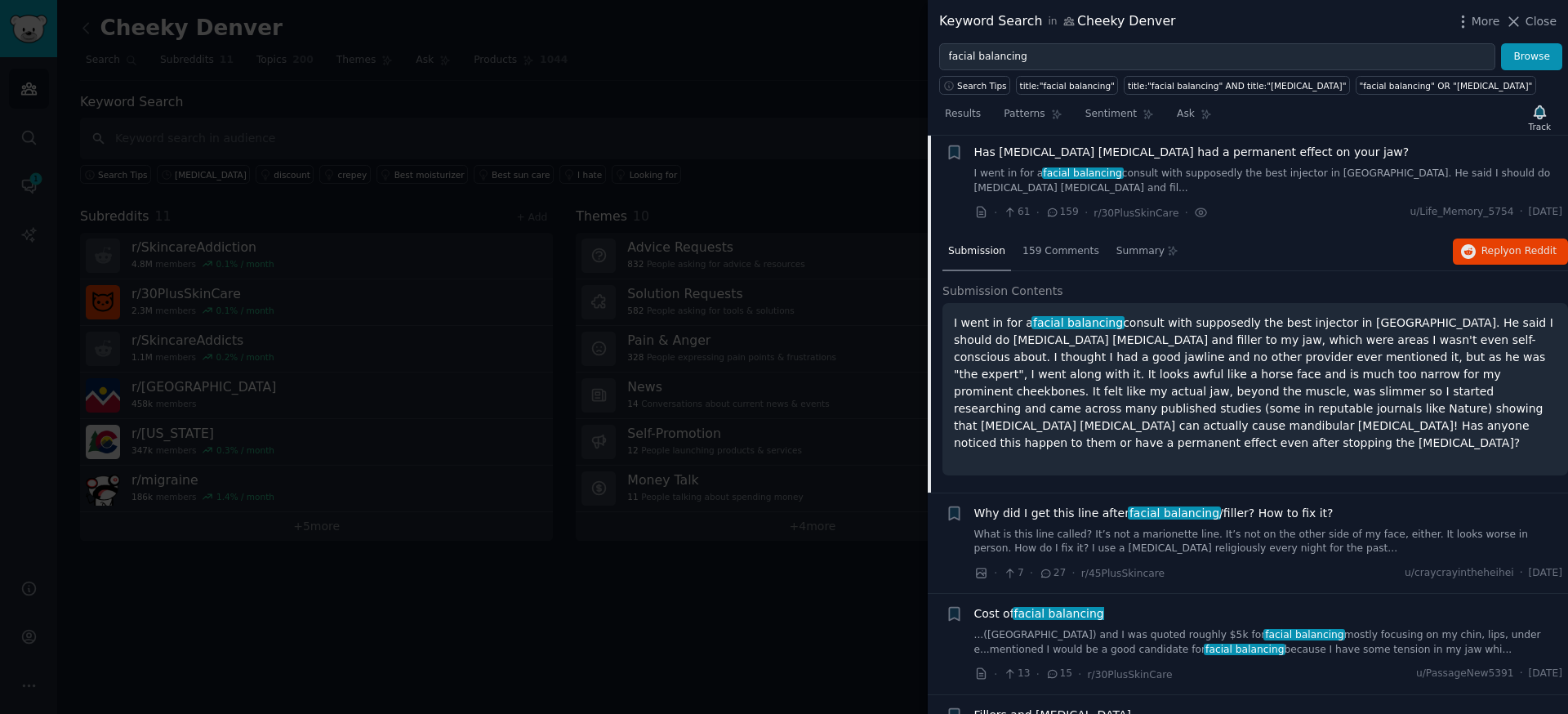
click at [1263, 629] on span "facial balancing" at bounding box center [1303, 635] width 81 height 11
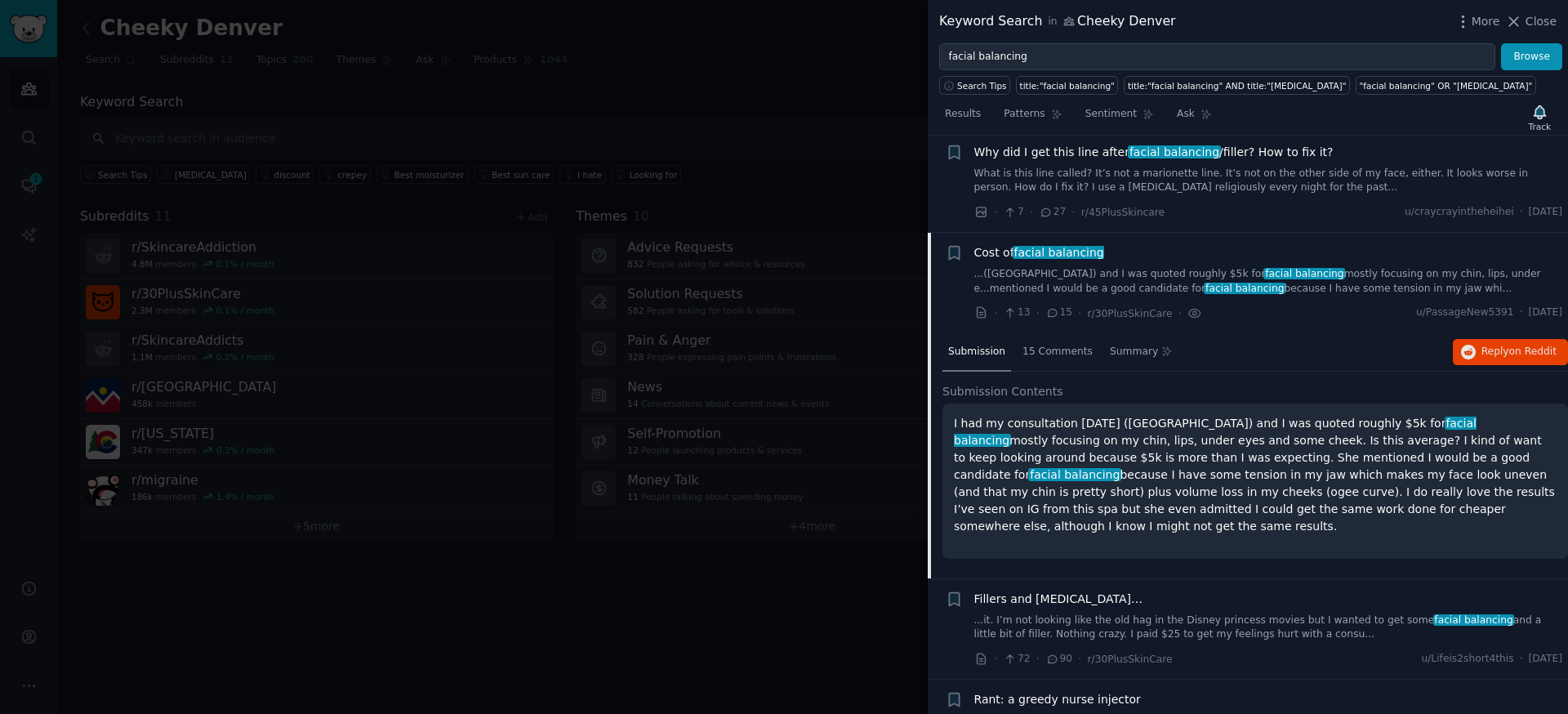
scroll to position [1653, 0]
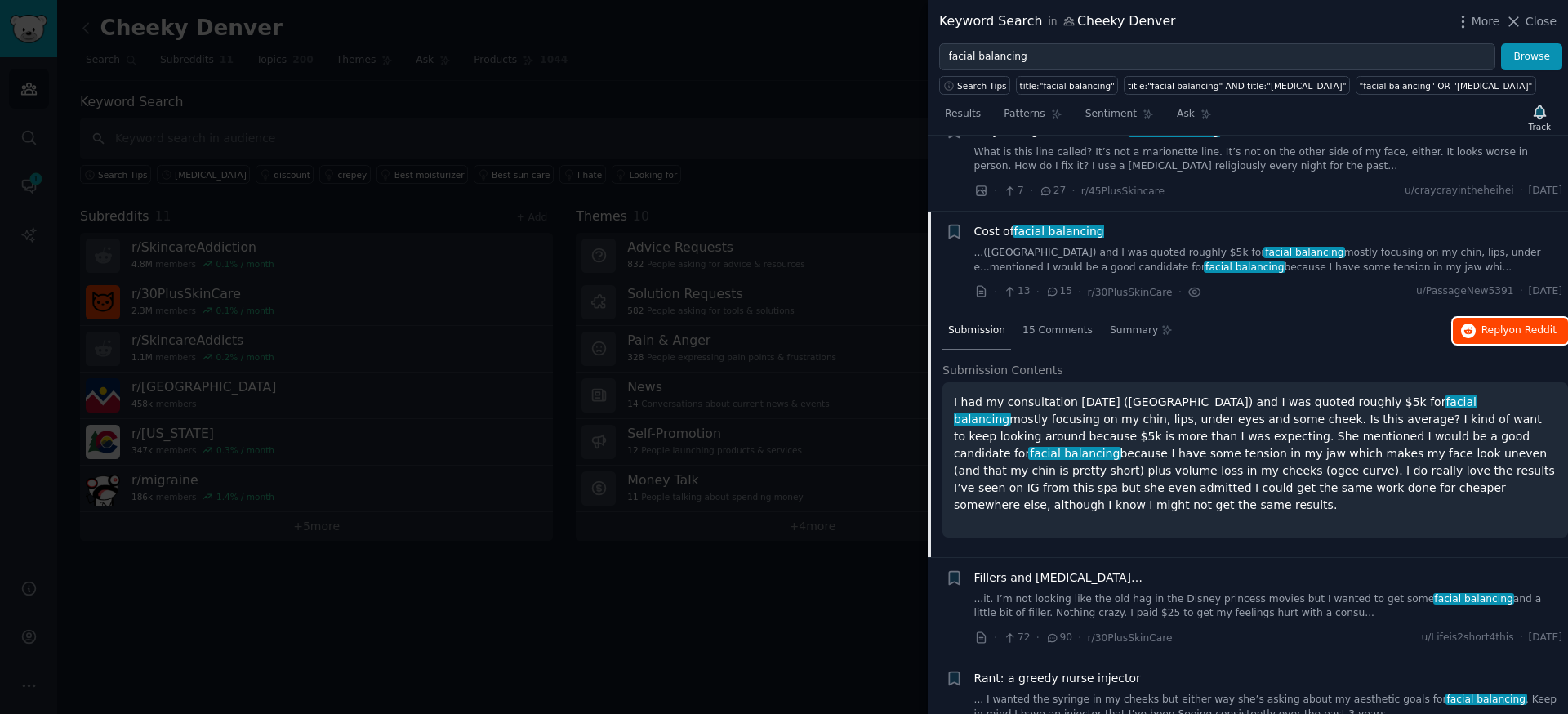
click at [1525, 317] on button "Reply on Reddit" at bounding box center [1511, 330] width 115 height 26
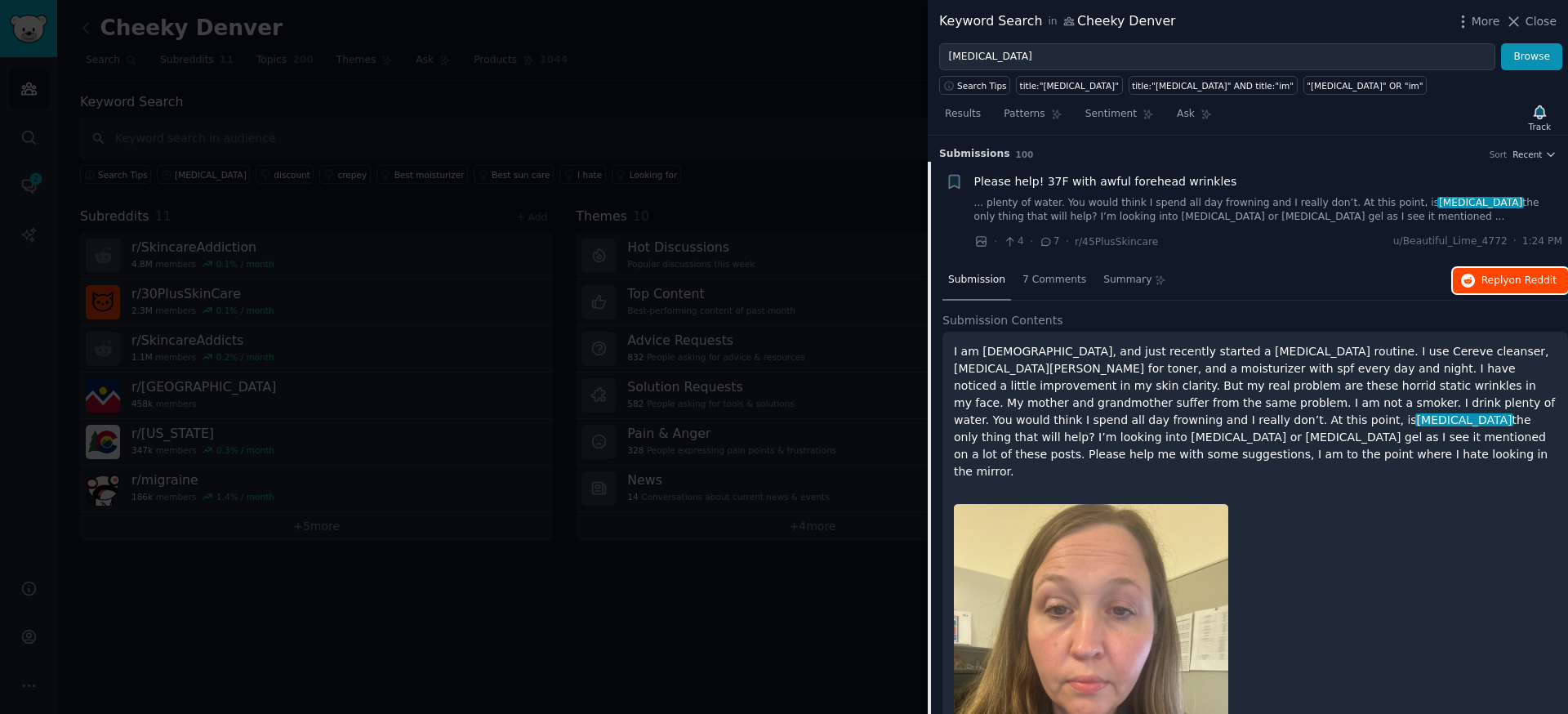
click at [1509, 281] on span "on Reddit" at bounding box center [1533, 280] width 48 height 11
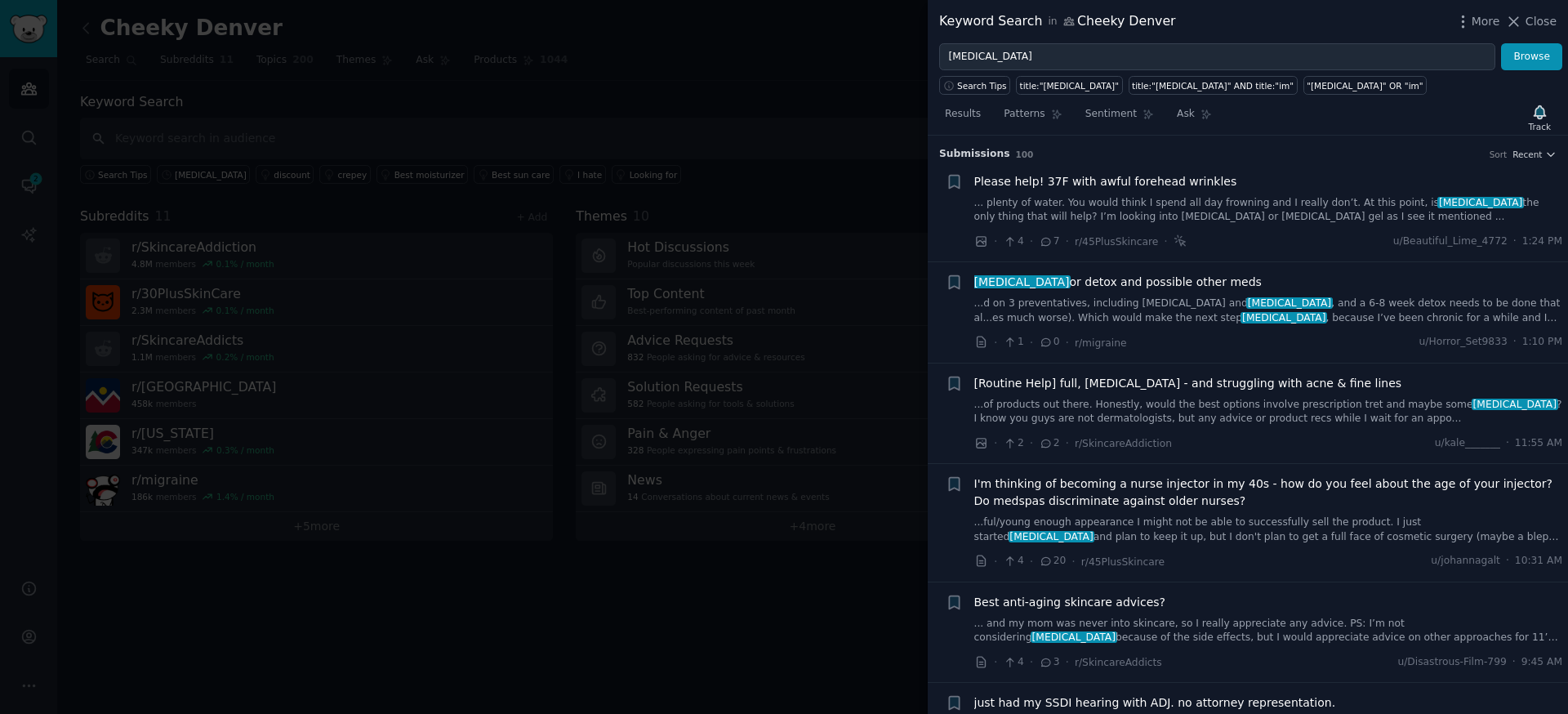
click at [1268, 191] on div "Please help! 37F with awful forehead wrinkles ... plenty of water. You would th…" at bounding box center [1269, 199] width 589 height 52
click at [1171, 183] on span "Please help! 37F with awful forehead wrinkles" at bounding box center [1105, 182] width 263 height 17
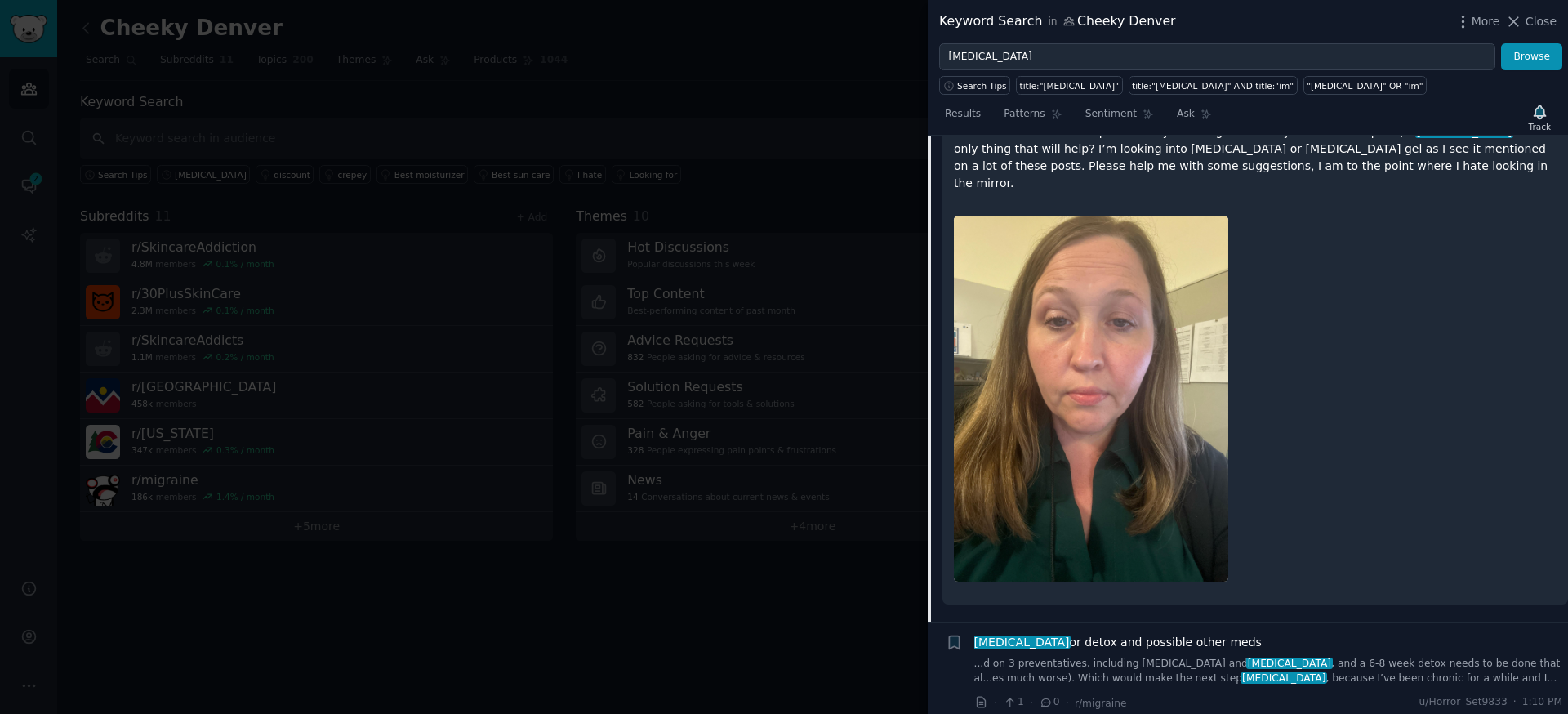
scroll to position [581, 0]
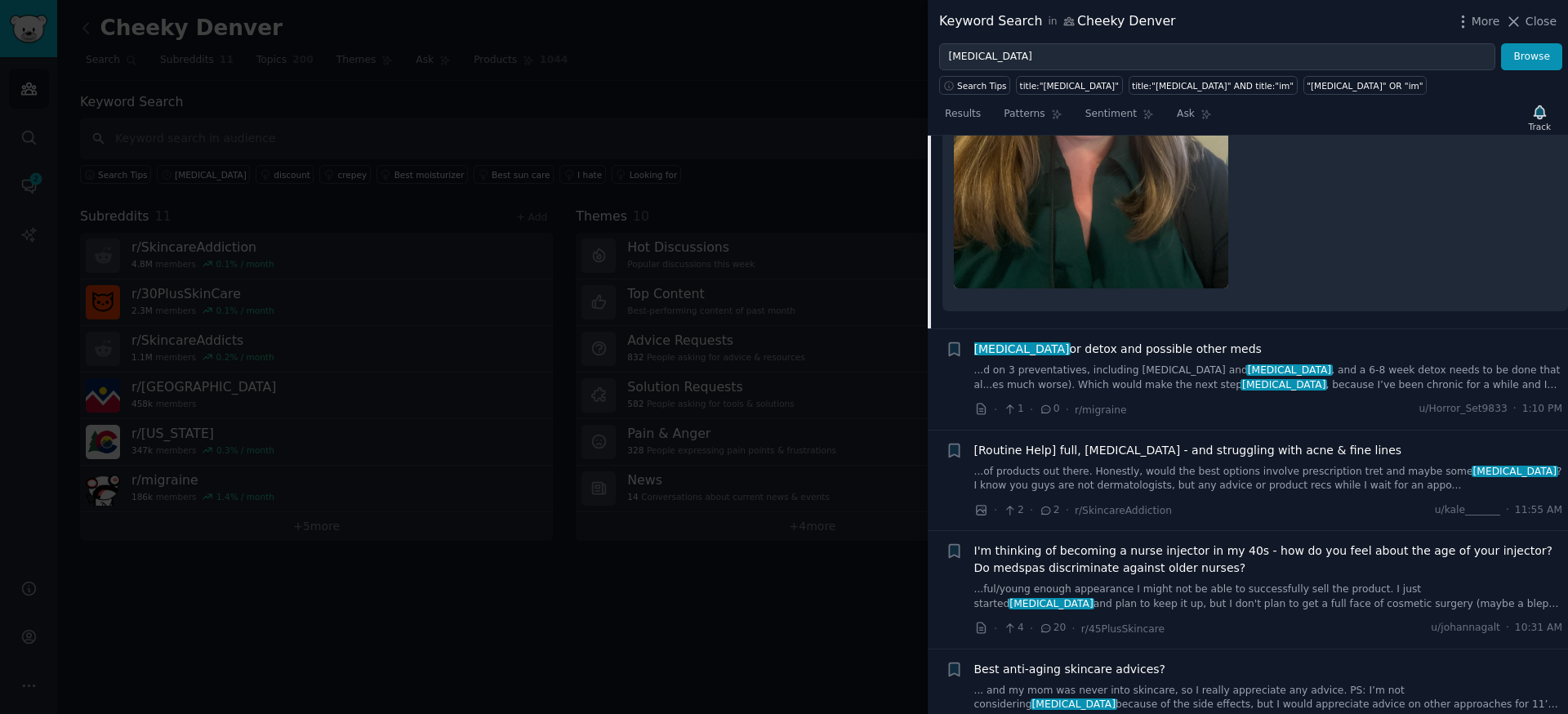
click at [787, 187] on div at bounding box center [784, 357] width 1568 height 714
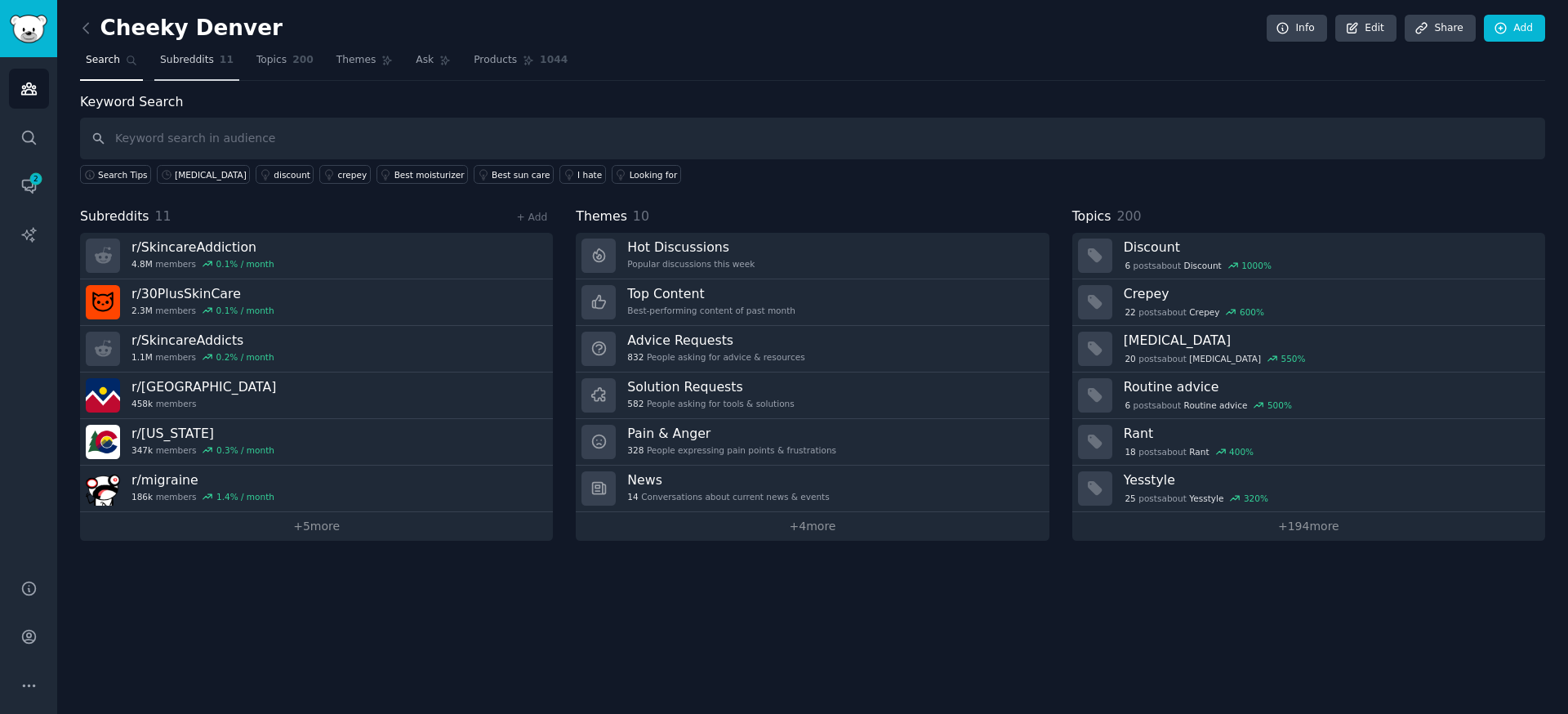
click at [179, 61] on span "Subreddits" at bounding box center [186, 60] width 54 height 14
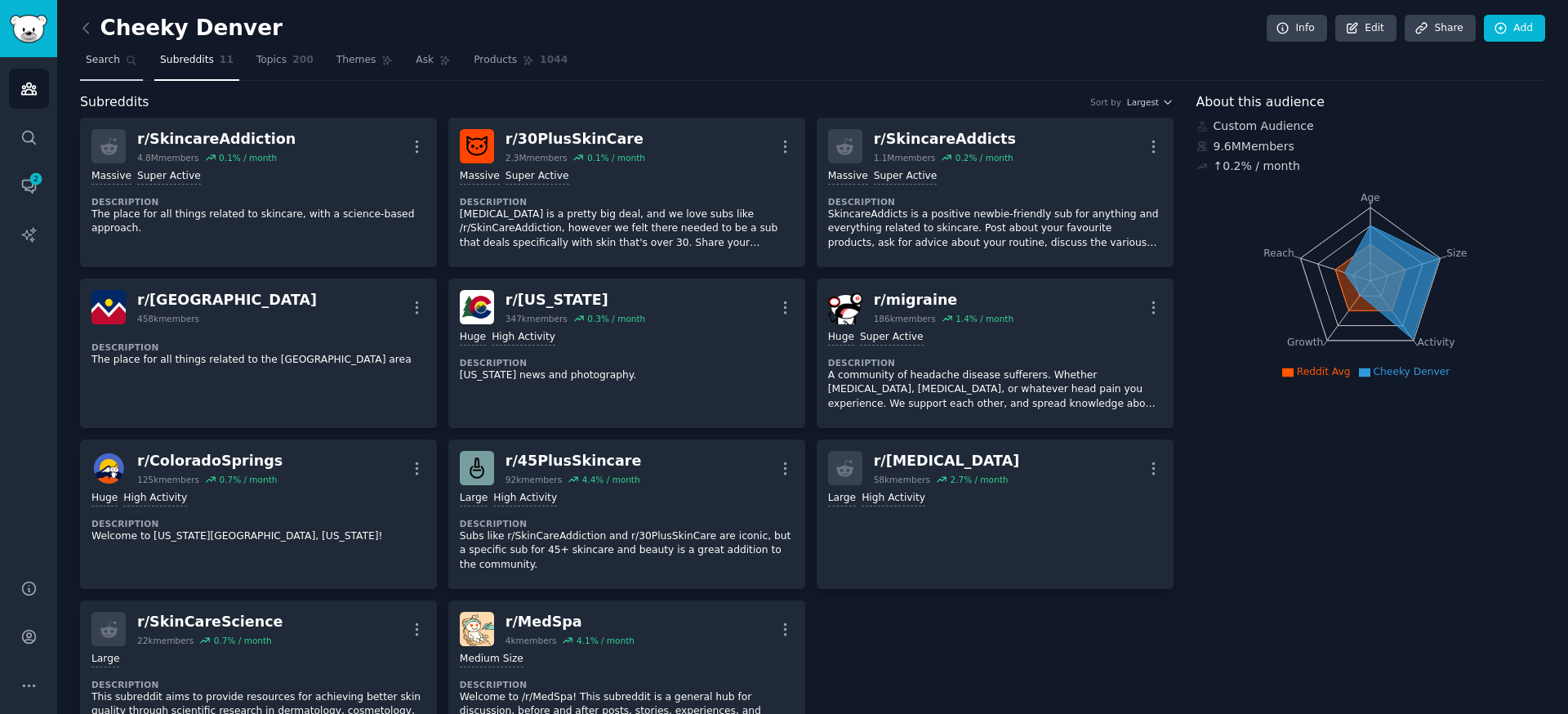
click at [126, 57] on icon at bounding box center [132, 60] width 11 height 11
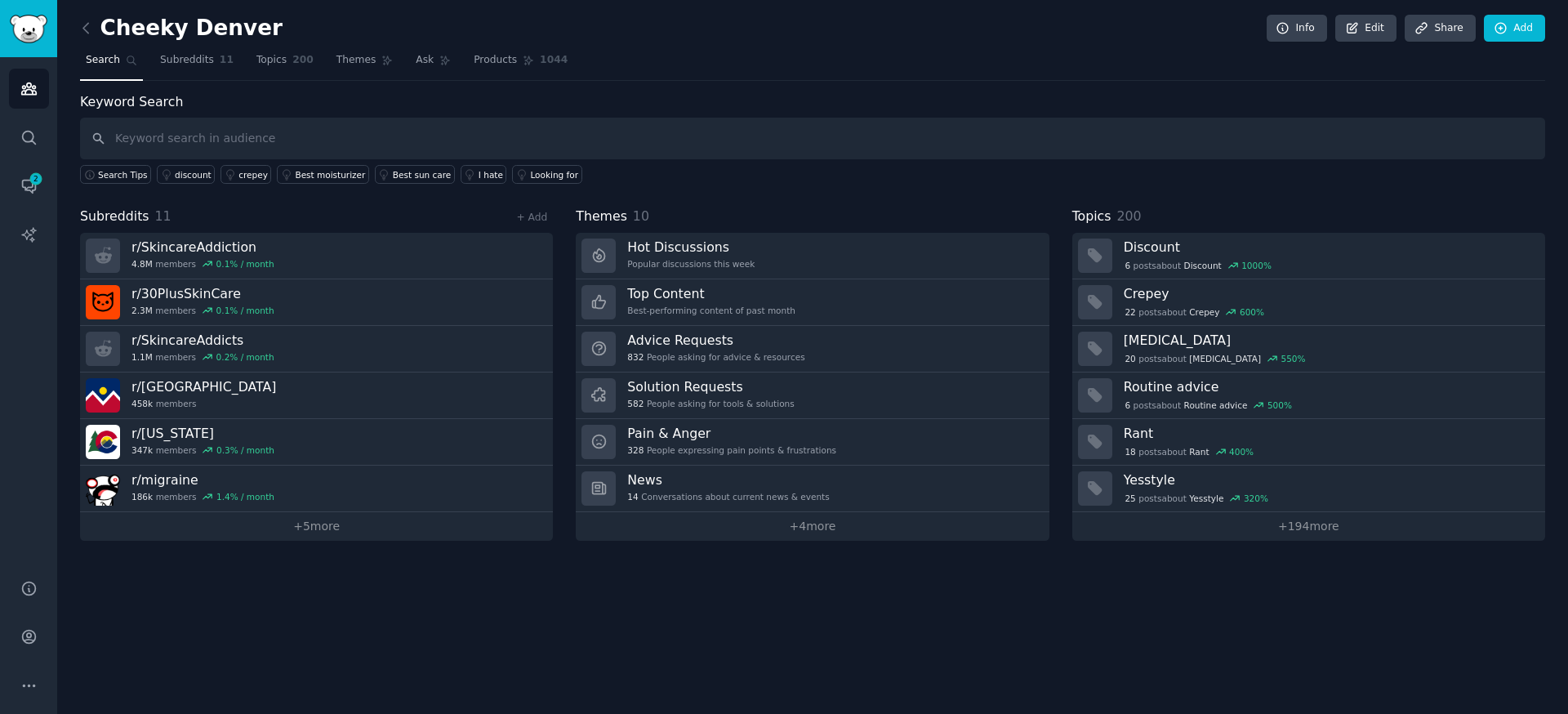
click at [589, 143] on input "text" at bounding box center [813, 139] width 1465 height 42
type input "spa"
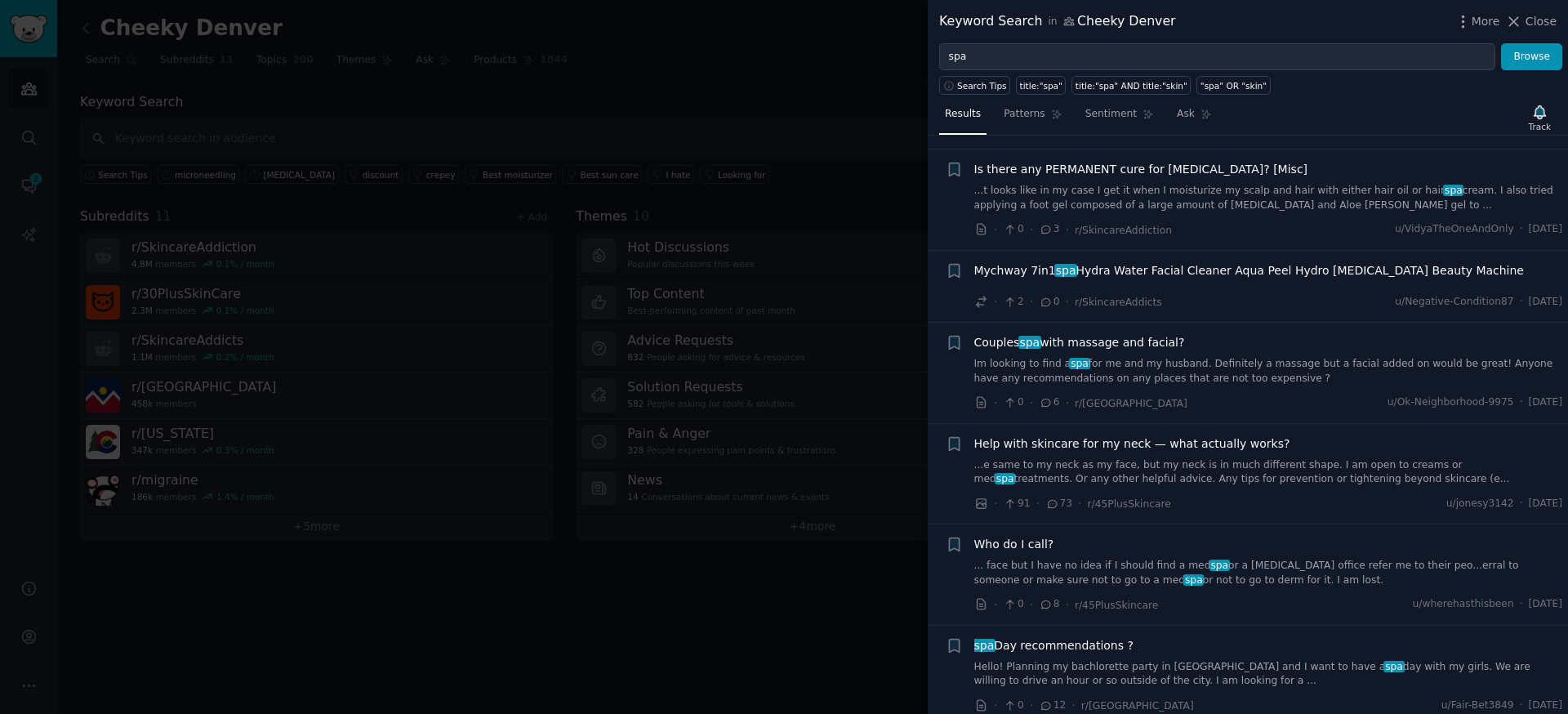
scroll to position [1312, 0]
click at [1046, 70] on div "Search Tips title:"spa" title:"spa" AND title:"skin" "spa" OR "skin"" at bounding box center [1248, 82] width 641 height 25
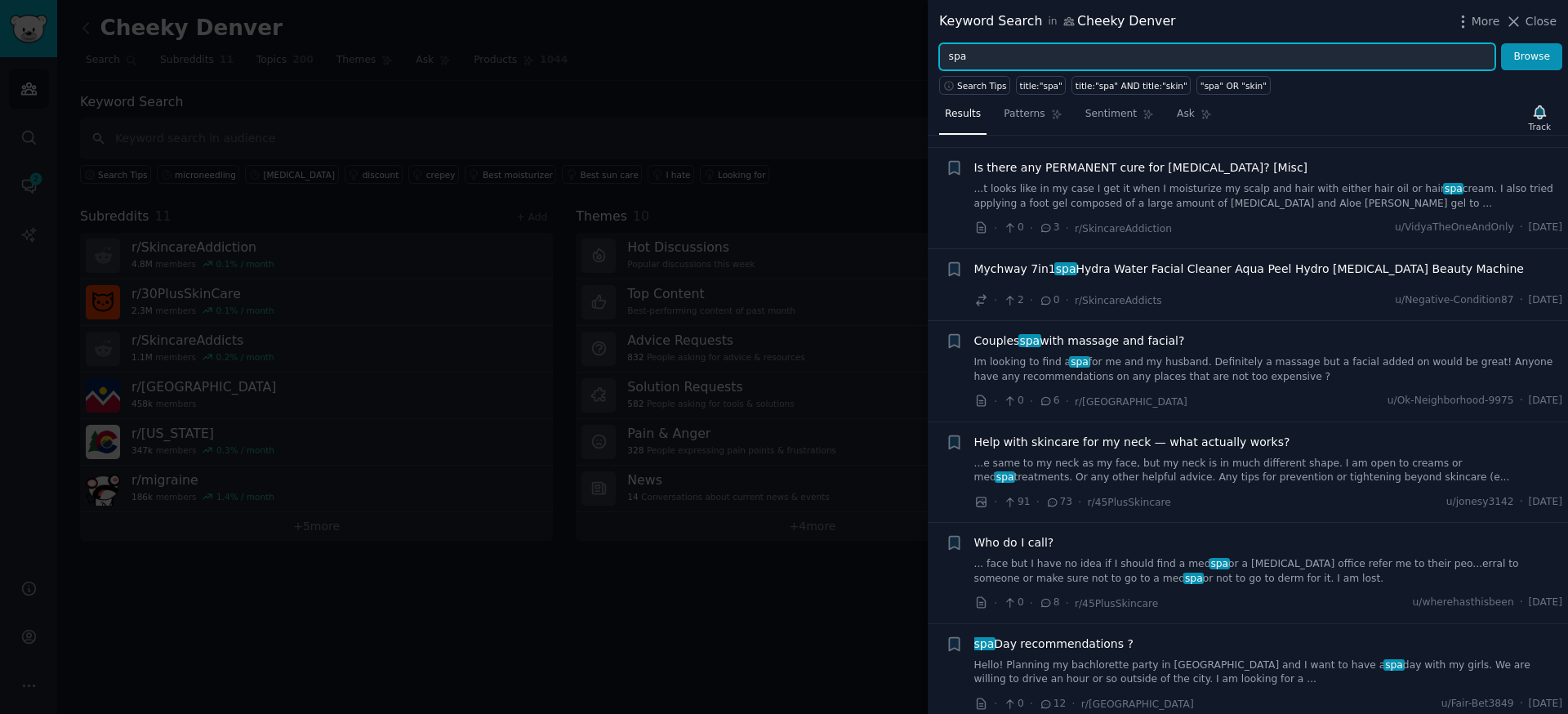
click at [1051, 55] on input "spa" at bounding box center [1217, 56] width 556 height 28
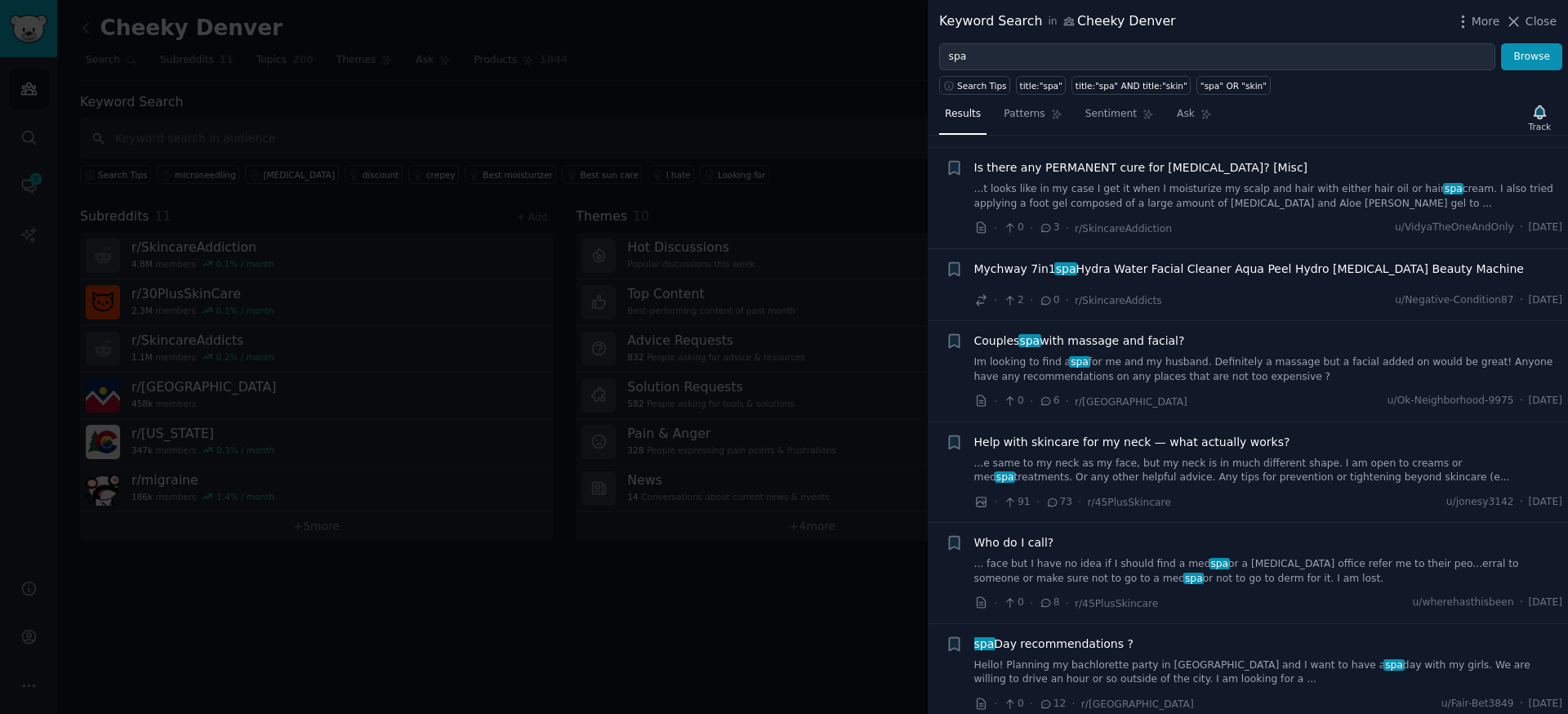
click at [1236, 658] on link "Hello! Planning my bachlorette party in Denver and I want to have a spa day wit…" at bounding box center [1269, 672] width 589 height 29
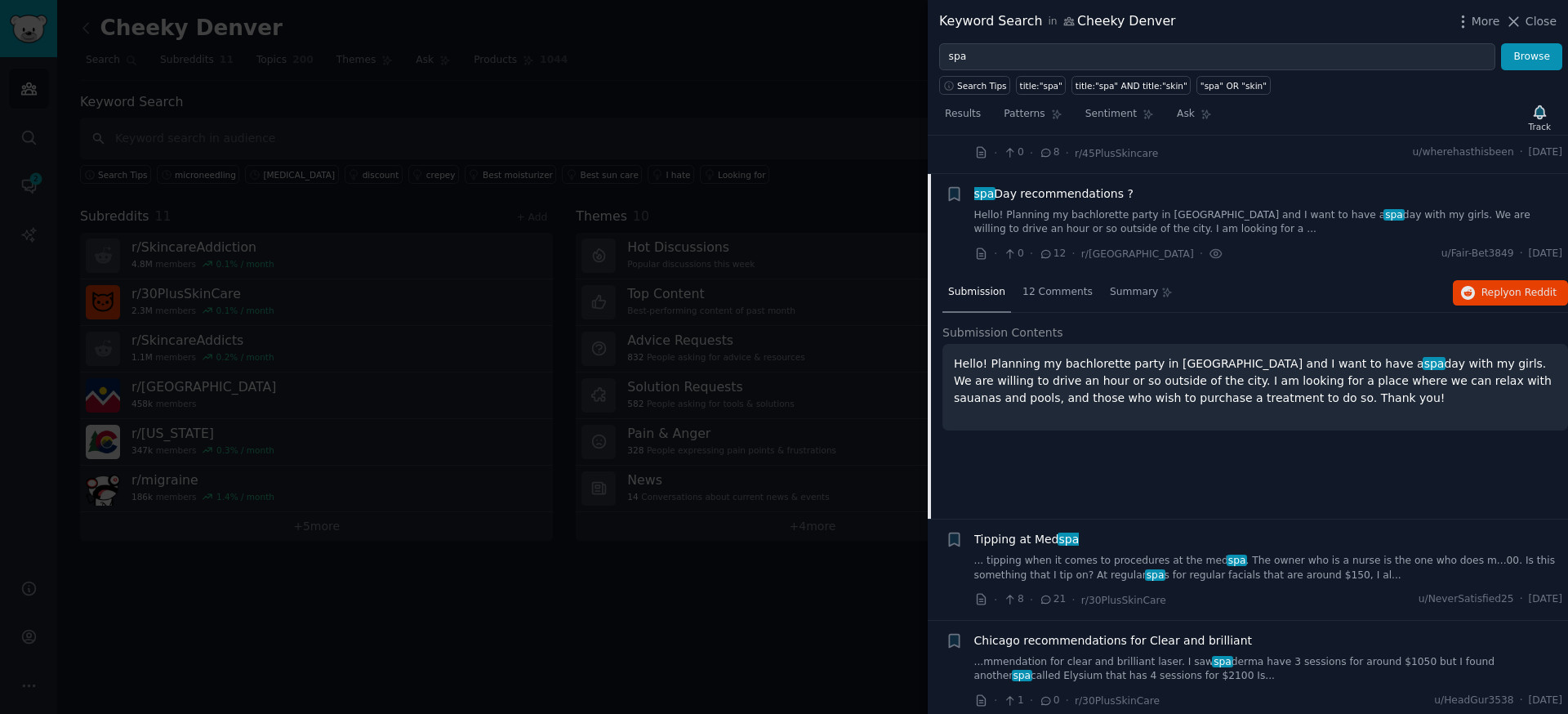
scroll to position [1769, 0]
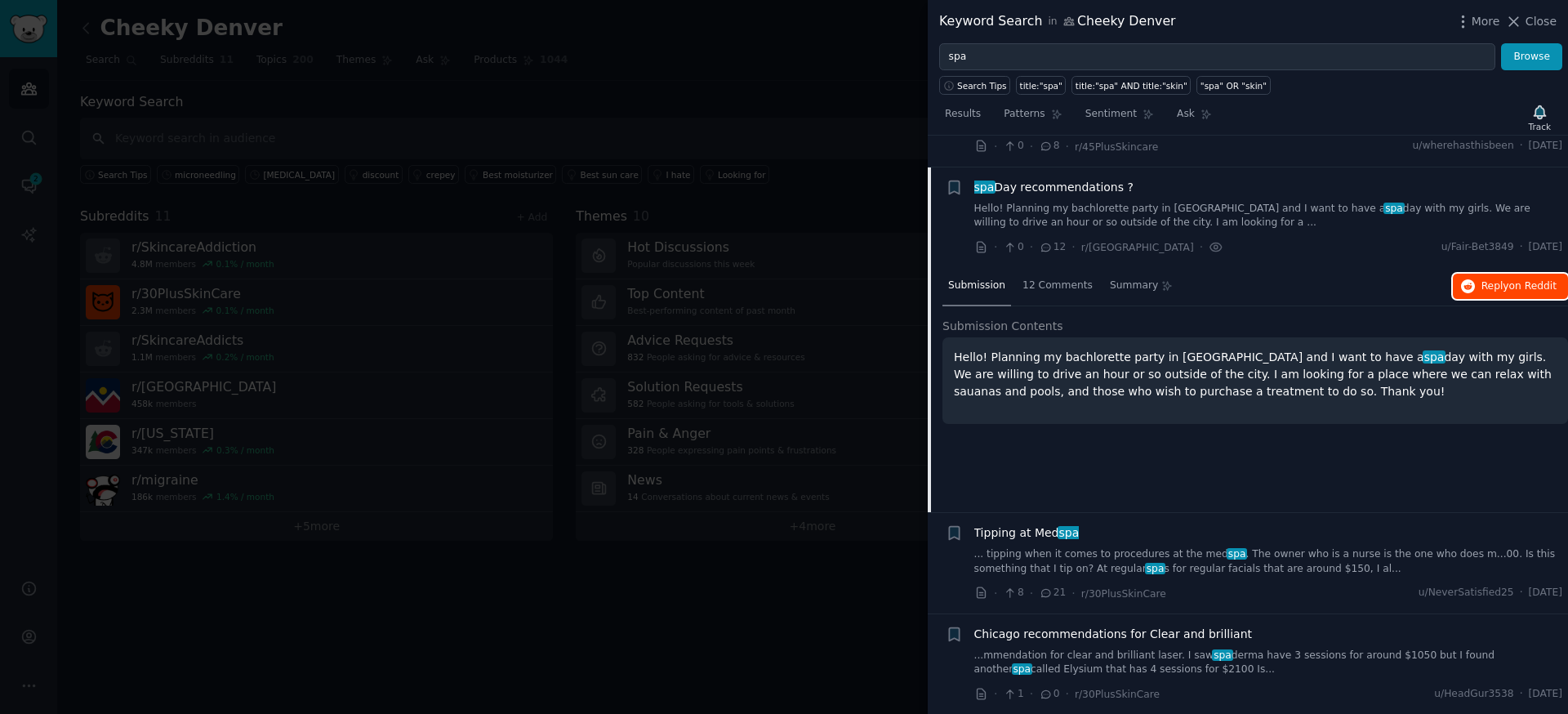
click at [1496, 279] on span "Reply on Reddit" at bounding box center [1518, 286] width 76 height 14
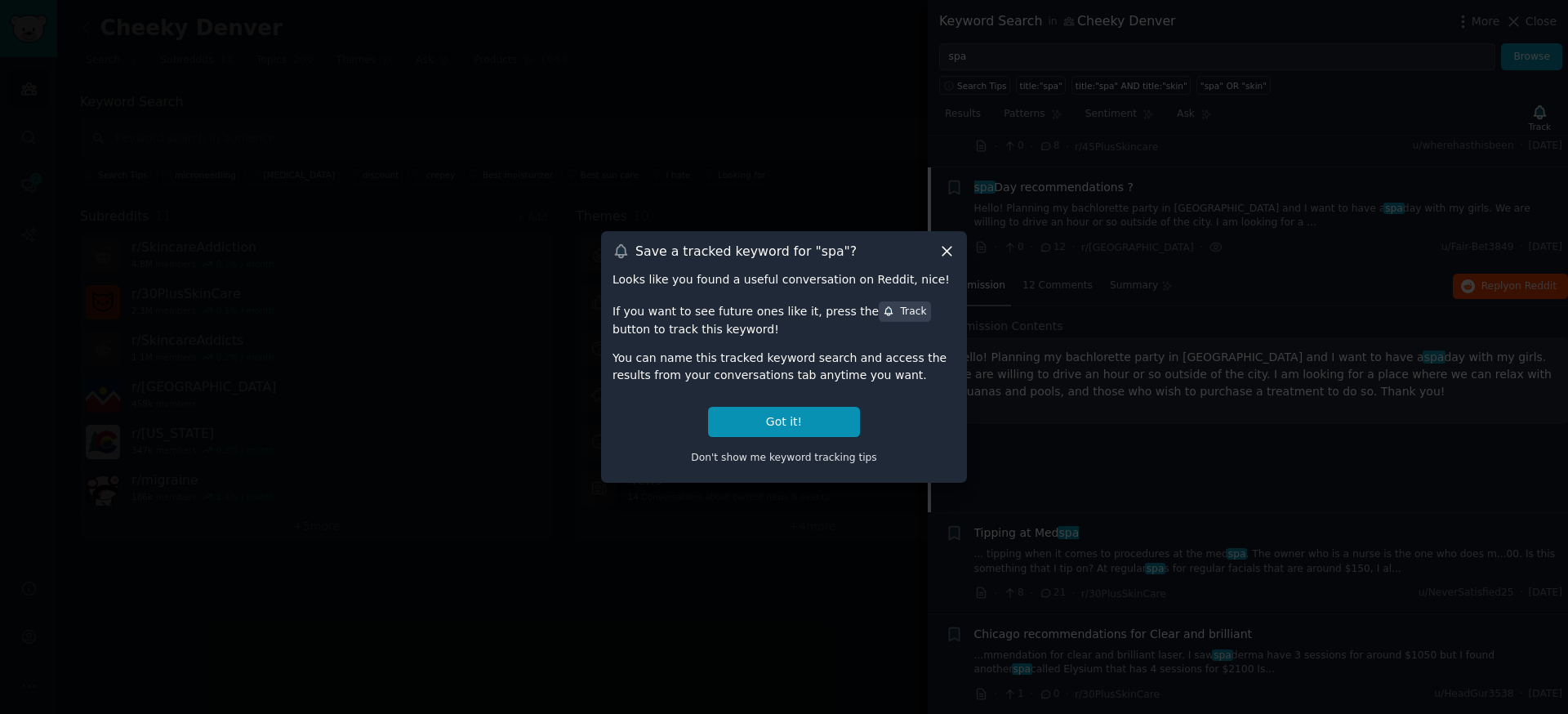
click at [949, 248] on icon at bounding box center [947, 251] width 9 height 9
